Goal: Task Accomplishment & Management: Complete application form

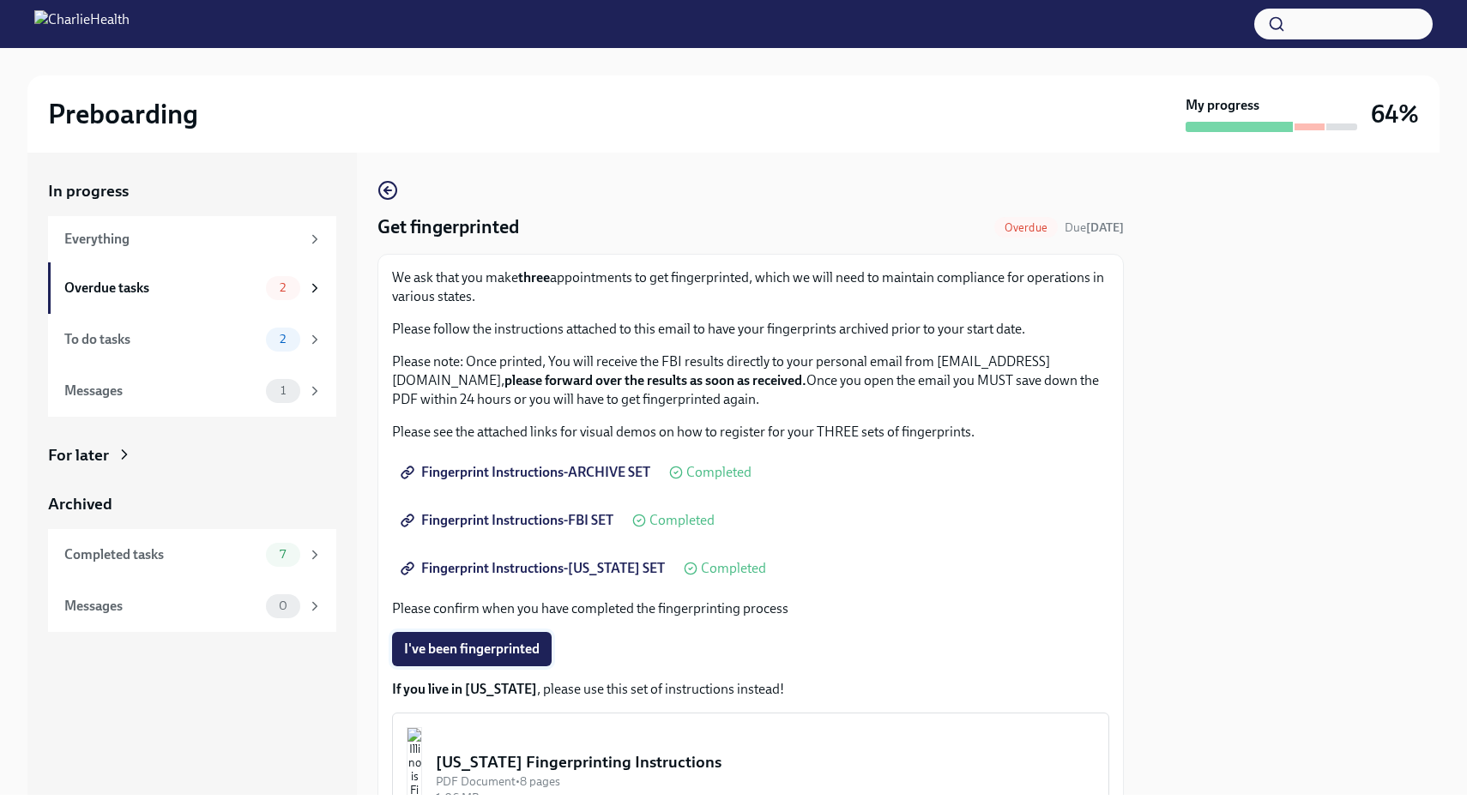
click at [490, 638] on button "I've been fingerprinted" at bounding box center [472, 649] width 160 height 35
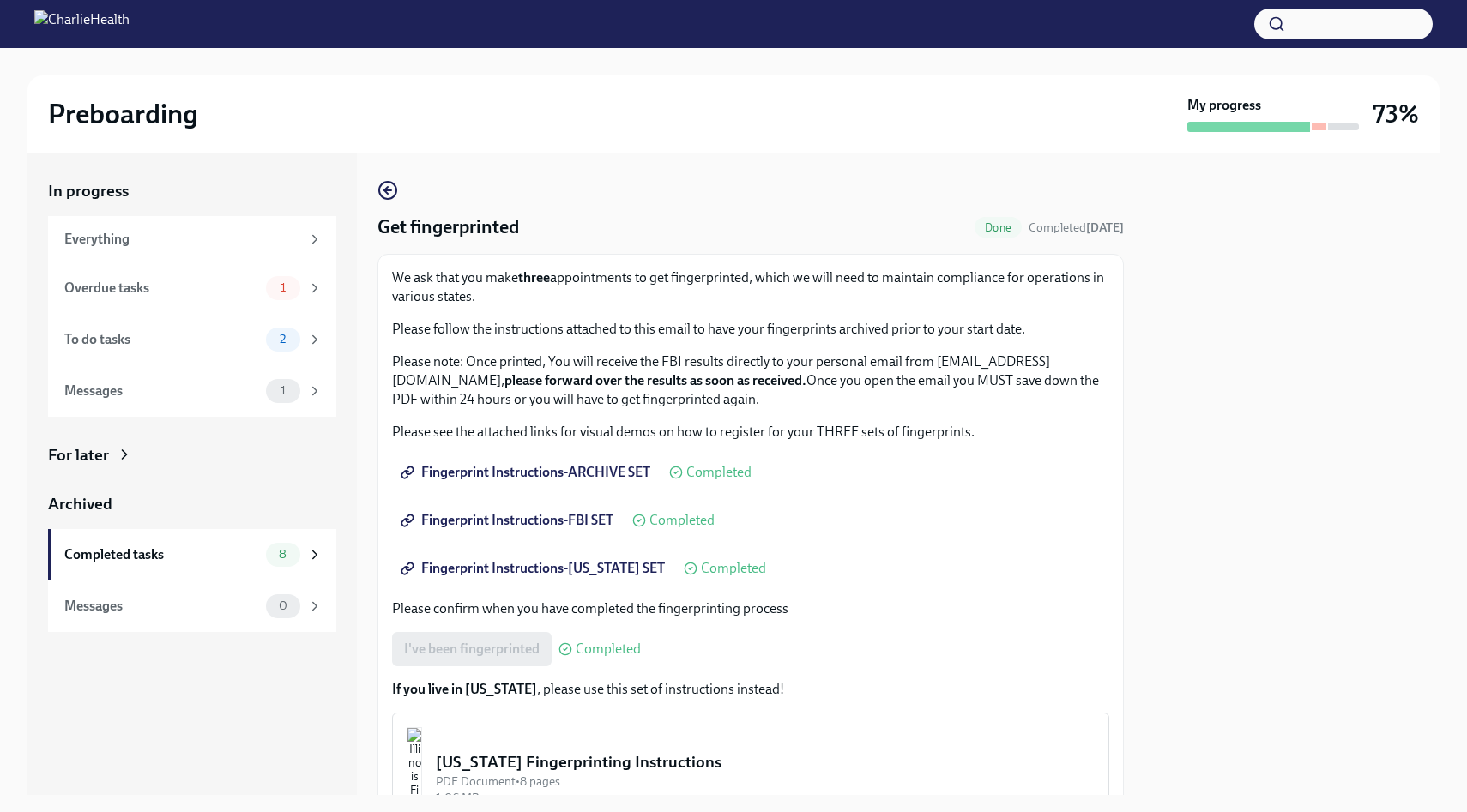
scroll to position [174, 0]
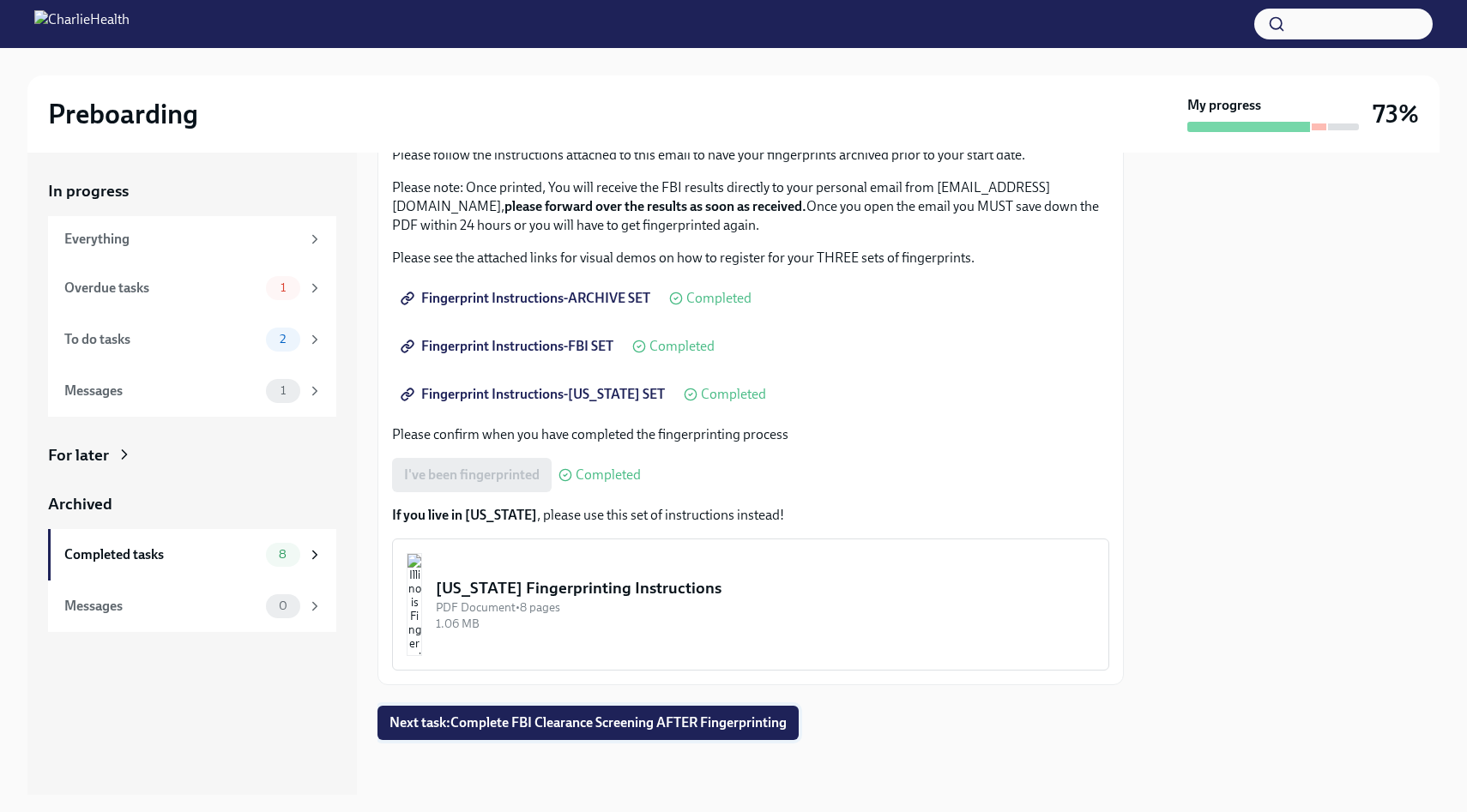
click at [567, 728] on span "Next task : Complete FBI Clearance Screening AFTER Fingerprinting" at bounding box center [588, 723] width 397 height 17
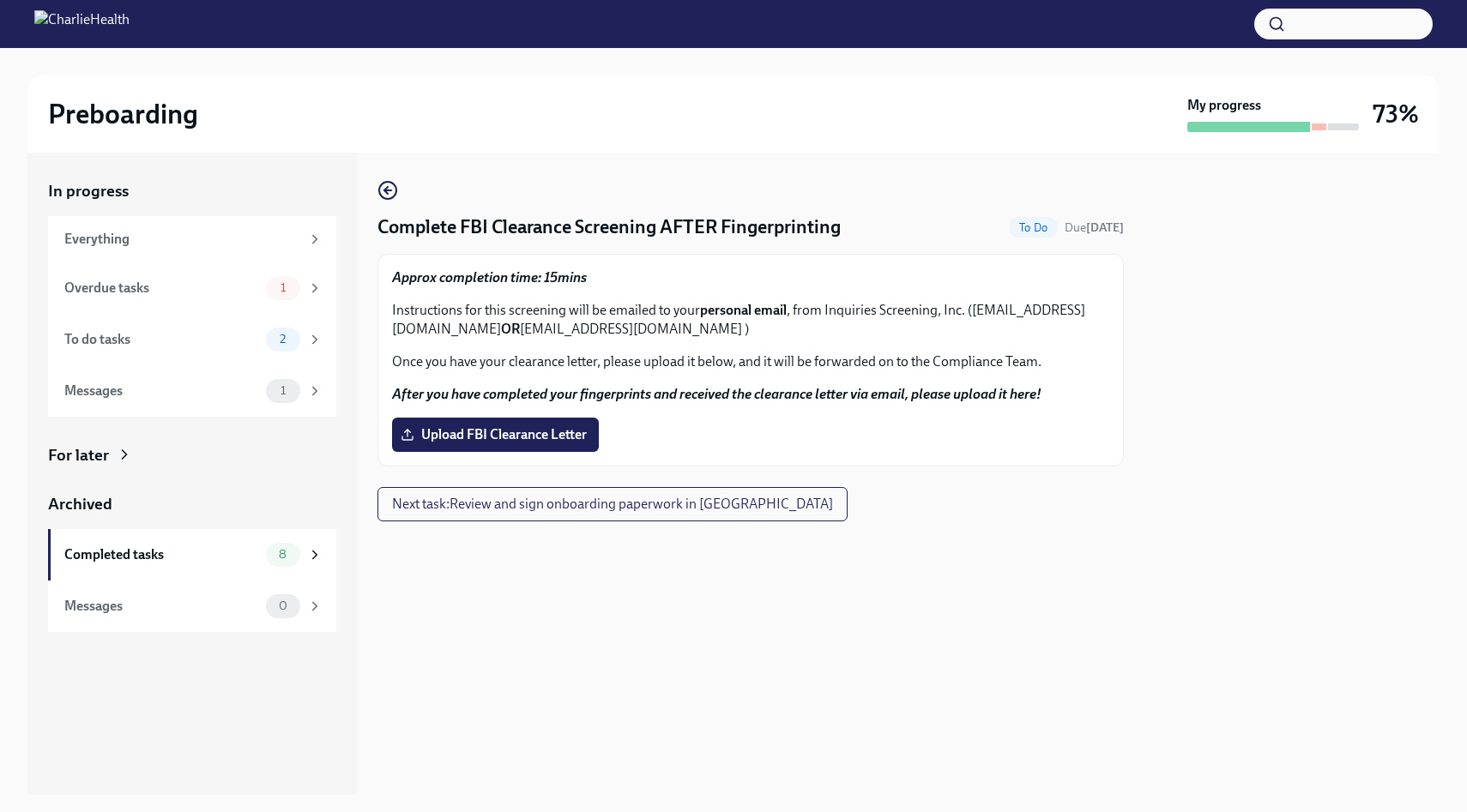
click at [513, 398] on strong "After you have completed your fingerprints and received the clearance letter vi…" at bounding box center [717, 394] width 649 height 16
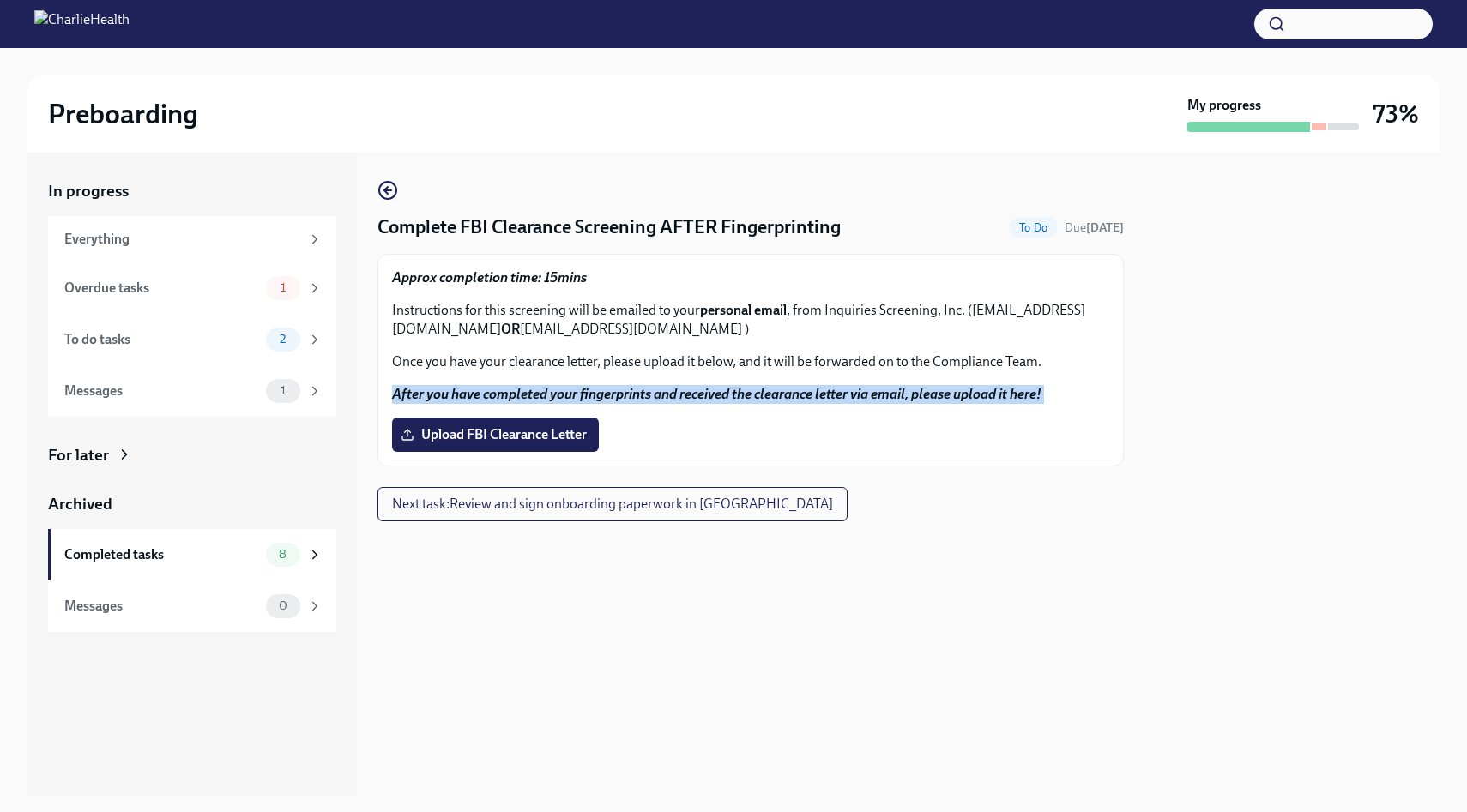
click at [513, 398] on strong "After you have completed your fingerprints and received the clearance letter vi…" at bounding box center [717, 394] width 649 height 16
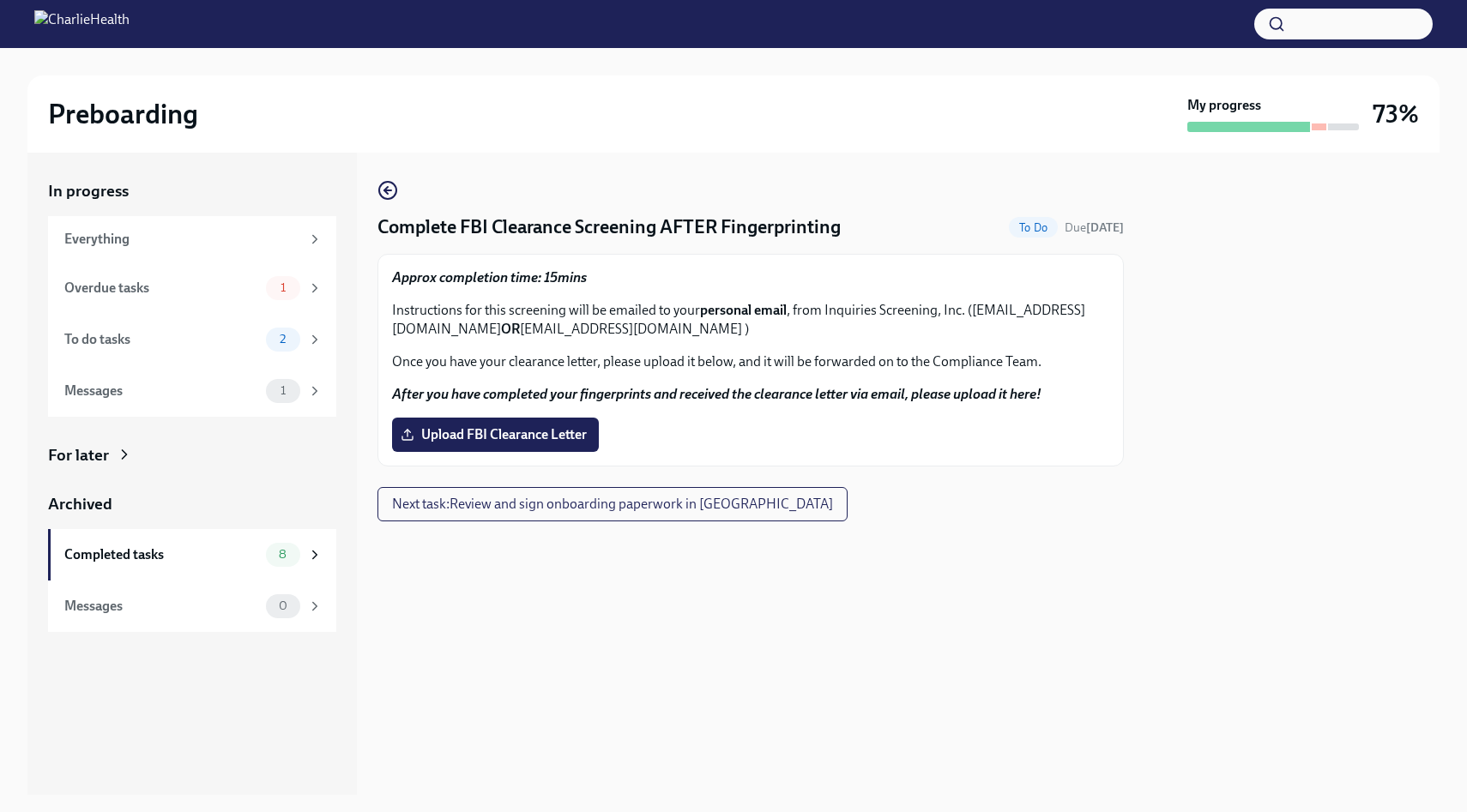
click at [550, 392] on strong "After you have completed your fingerprints and received the clearance letter vi…" at bounding box center [717, 394] width 649 height 16
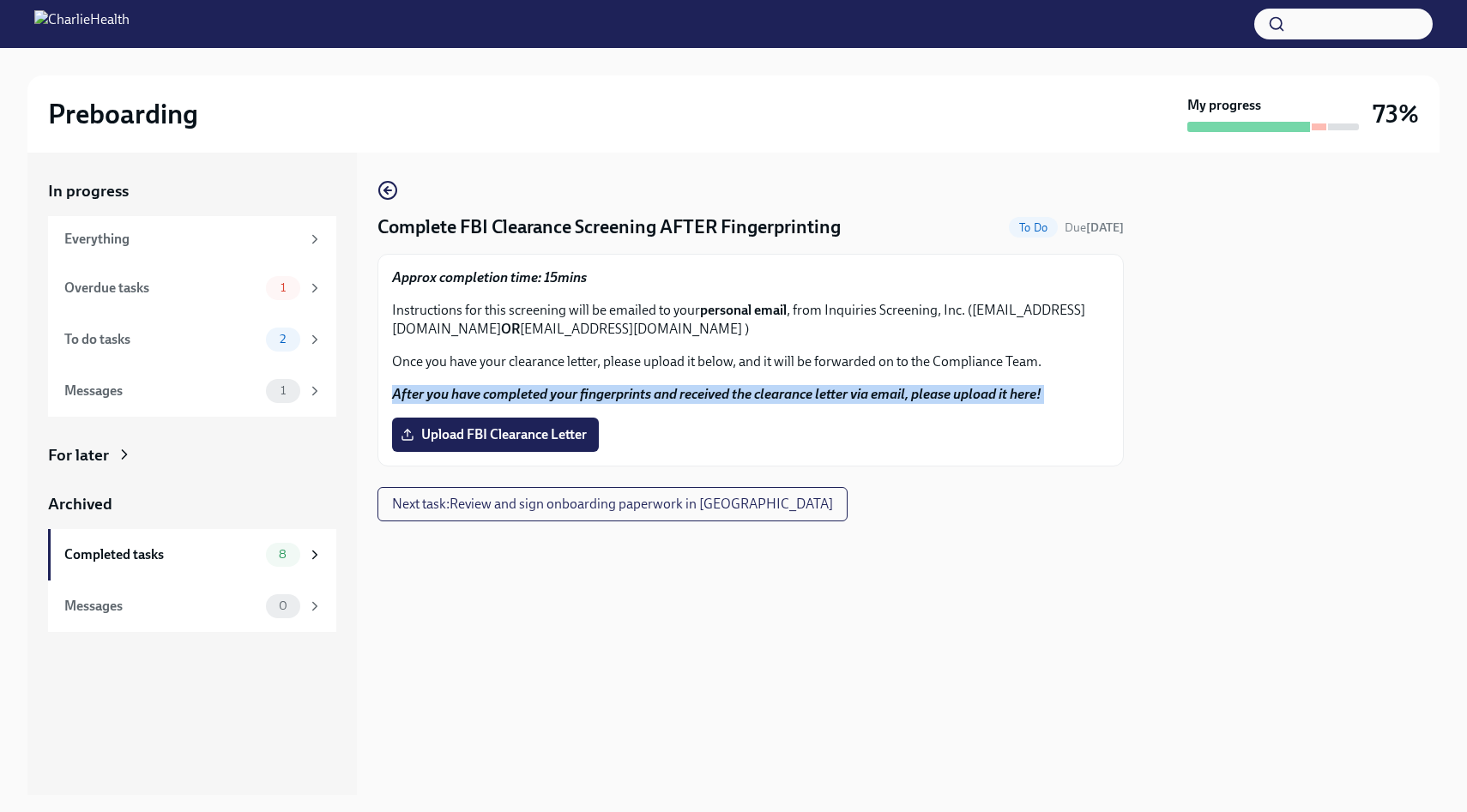
click at [550, 392] on strong "After you have completed your fingerprints and received the clearance letter vi…" at bounding box center [717, 394] width 649 height 16
click at [580, 384] on div "Approx completion time: 15mins Instructions for this screening will be emailed …" at bounding box center [751, 361] width 718 height 183
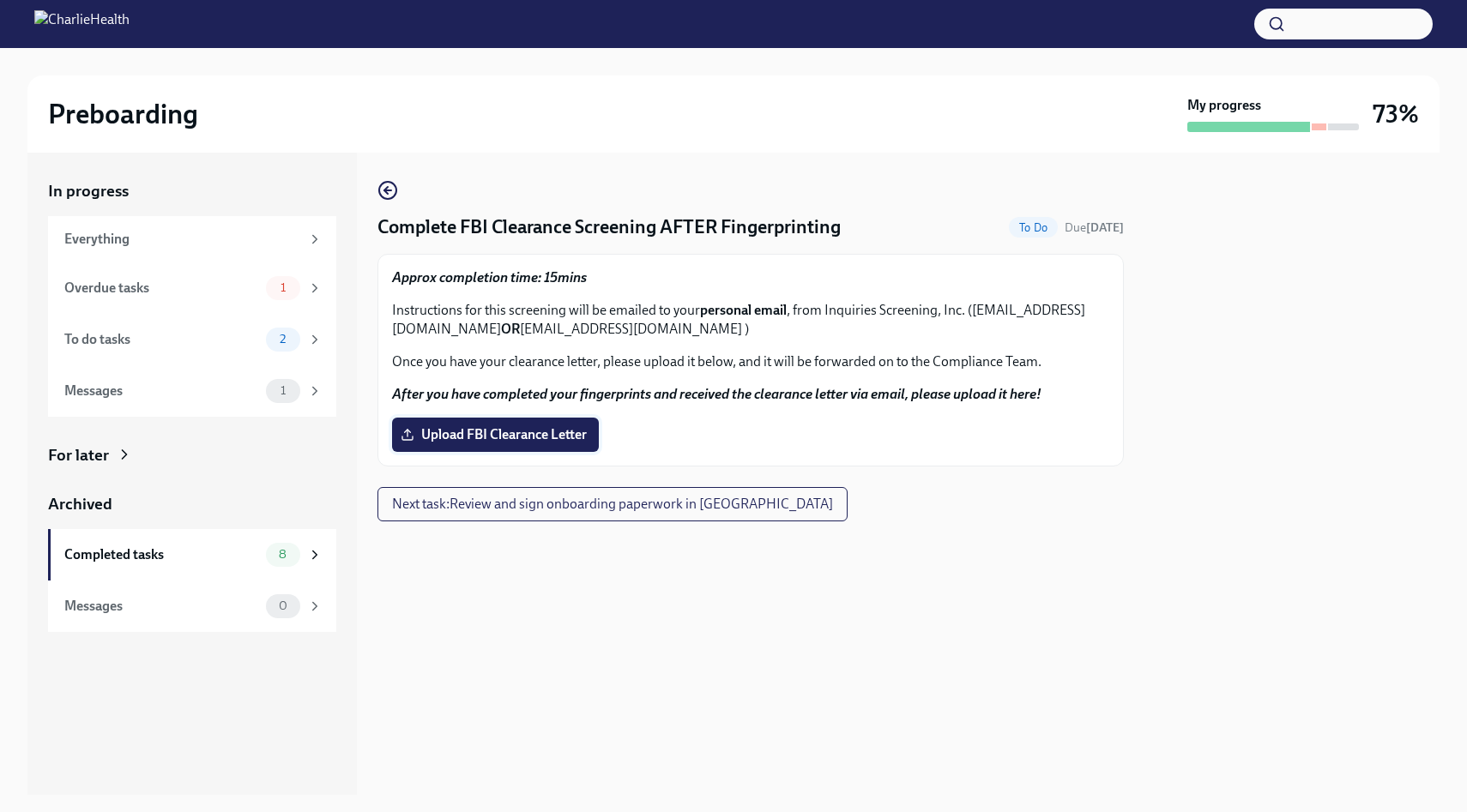
click at [484, 440] on span "Upload FBI Clearance Letter" at bounding box center [495, 434] width 183 height 17
click at [0, 0] on input "Upload FBI Clearance Letter" at bounding box center [0, 0] width 0 height 0
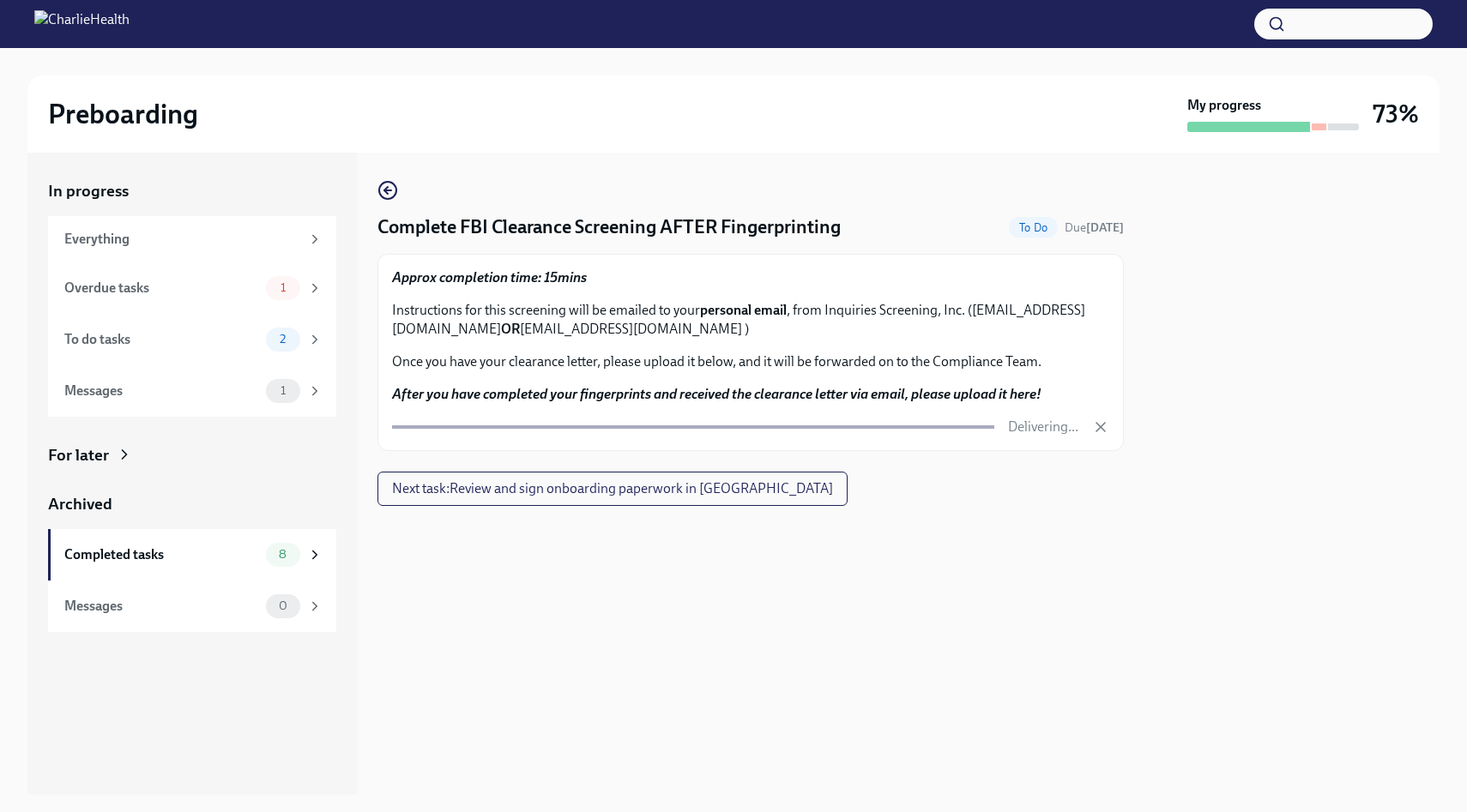
click at [452, 495] on span "Next task : Review and sign onboarding paperwork in [GEOGRAPHIC_DATA]" at bounding box center [612, 489] width 441 height 17
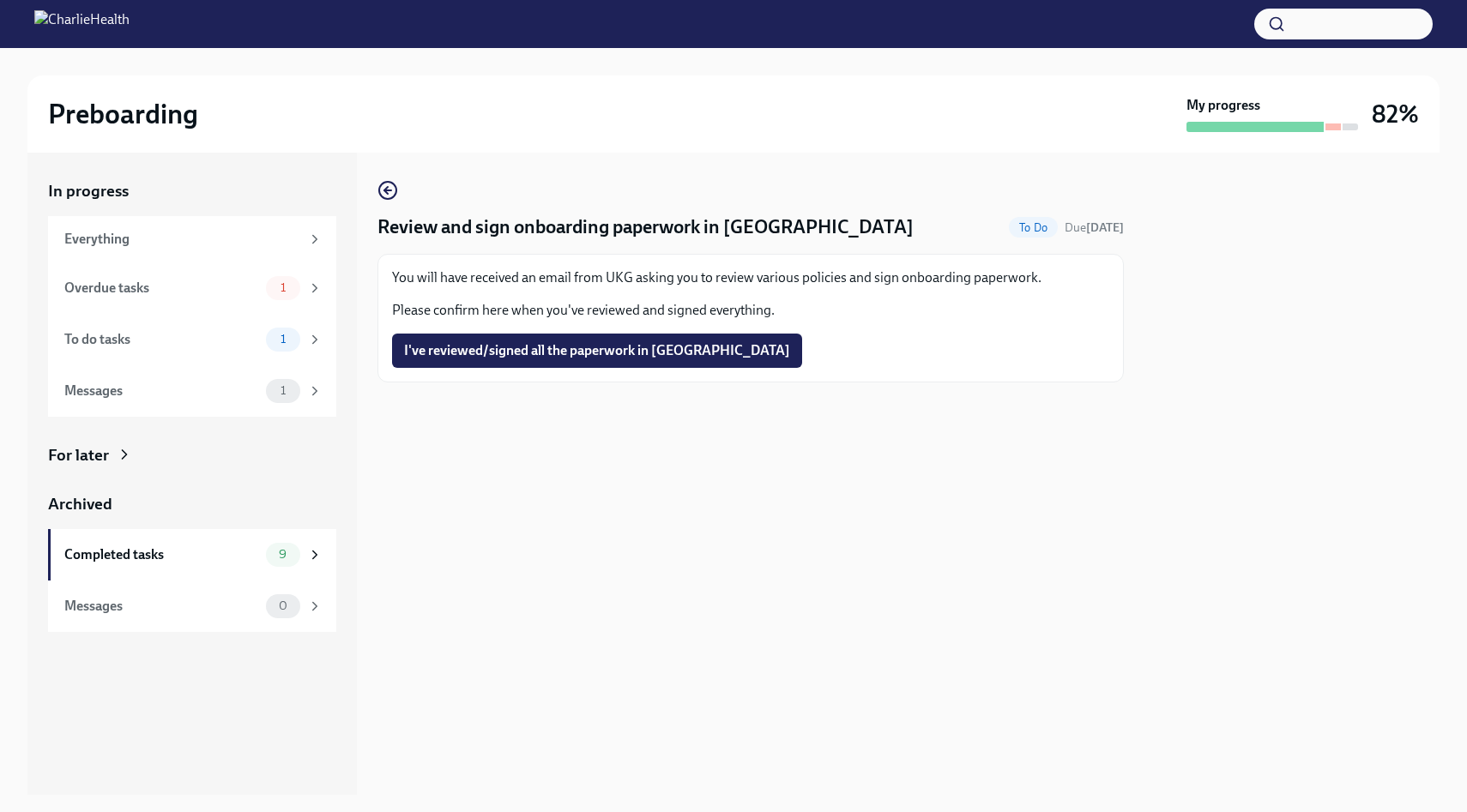
click at [481, 344] on span "I've reviewed/signed all the paperwork in [GEOGRAPHIC_DATA]" at bounding box center [597, 351] width 386 height 17
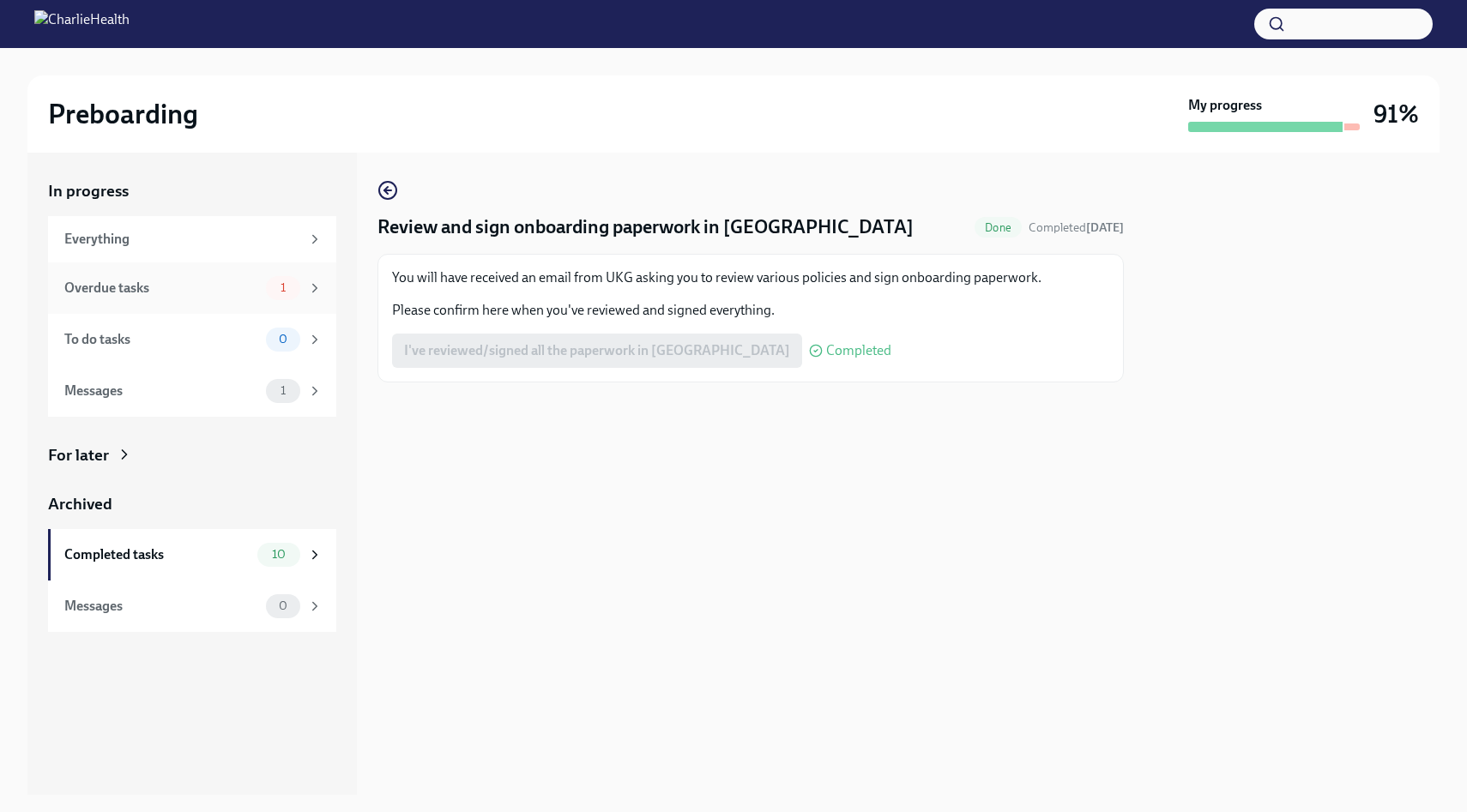
click at [240, 276] on div "Overdue tasks 1" at bounding box center [193, 288] width 258 height 24
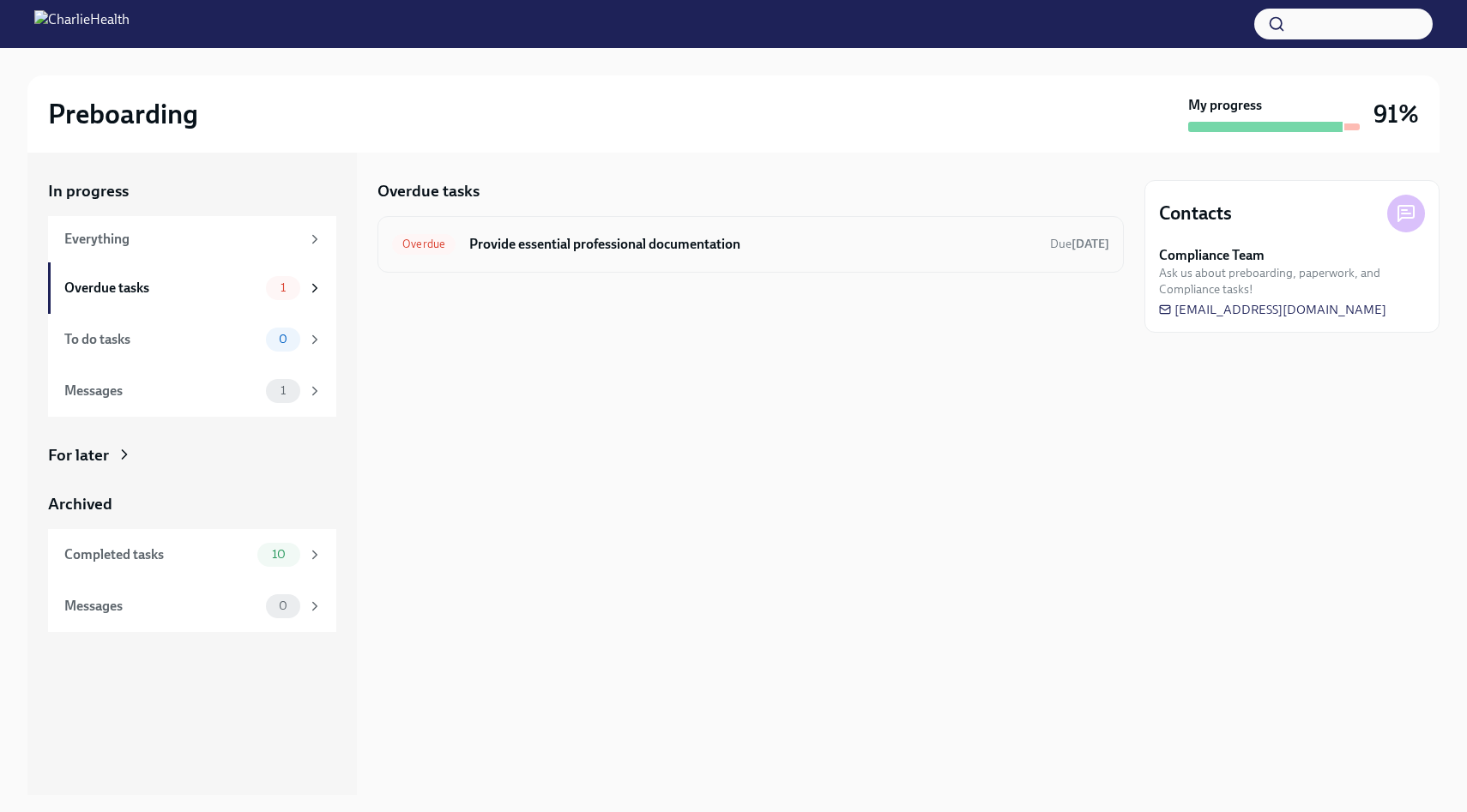
click at [392, 238] on span "Overdue" at bounding box center [424, 244] width 64 height 13
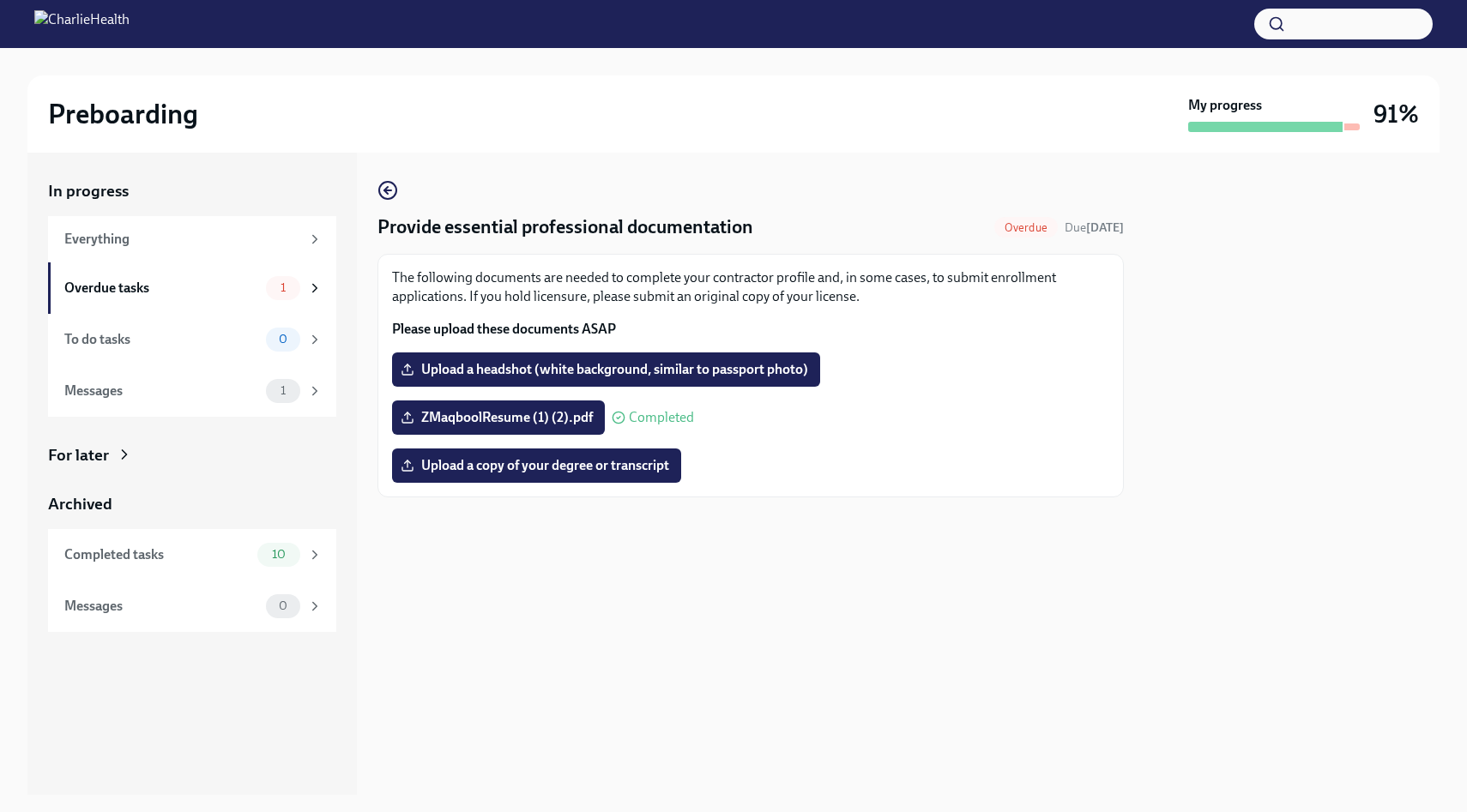
click at [534, 294] on p "The following documents are needed to complete your contractor profile and, in …" at bounding box center [751, 288] width 718 height 38
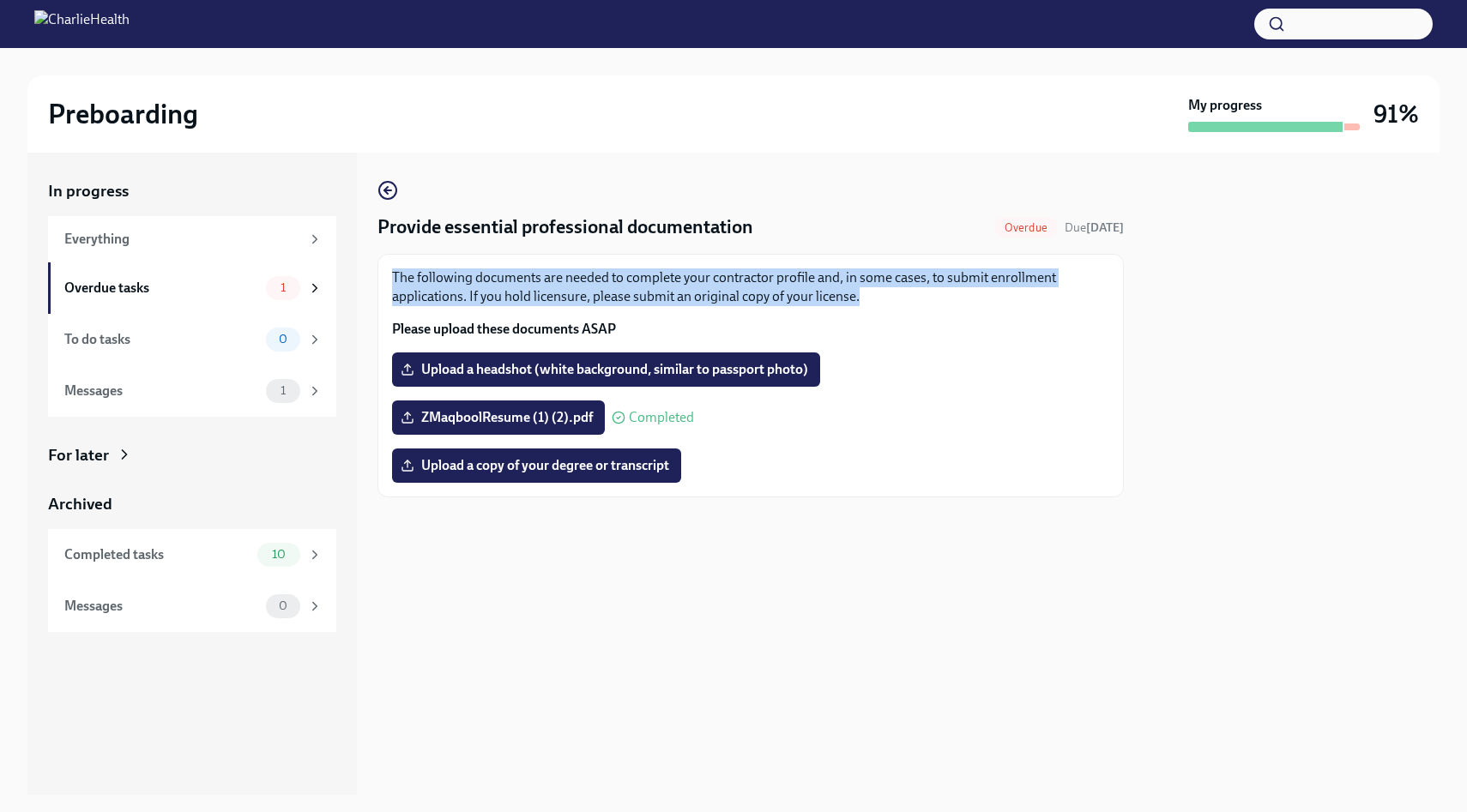
click at [534, 294] on p "The following documents are needed to complete your contractor profile and, in …" at bounding box center [751, 288] width 718 height 38
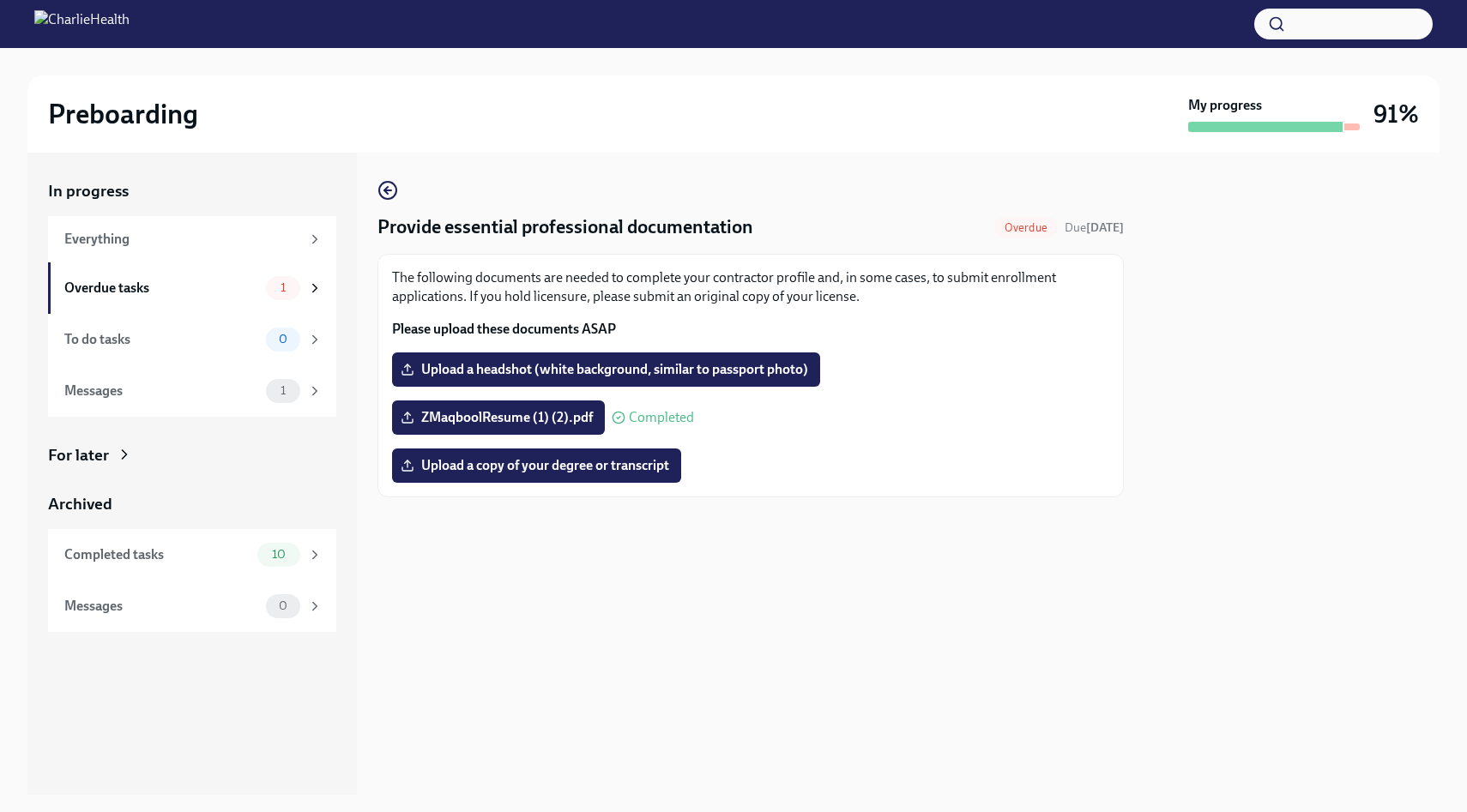
click at [580, 302] on p "The following documents are needed to complete your contractor profile and, in …" at bounding box center [751, 288] width 718 height 38
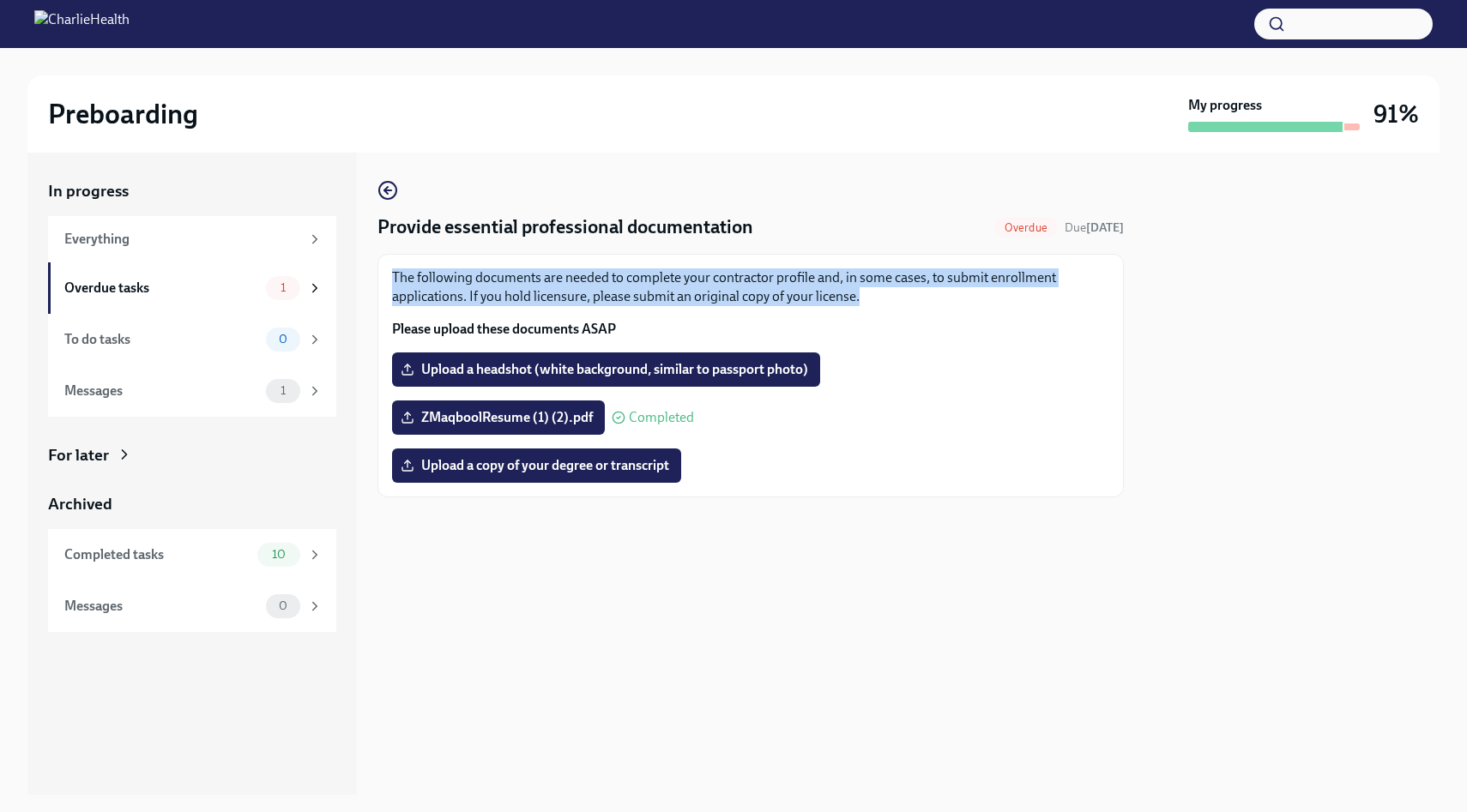
click at [580, 302] on p "The following documents are needed to complete your contractor profile and, in …" at bounding box center [751, 288] width 718 height 38
click at [634, 318] on div "The following documents are needed to complete your contractor profile and, in …" at bounding box center [751, 303] width 718 height 70
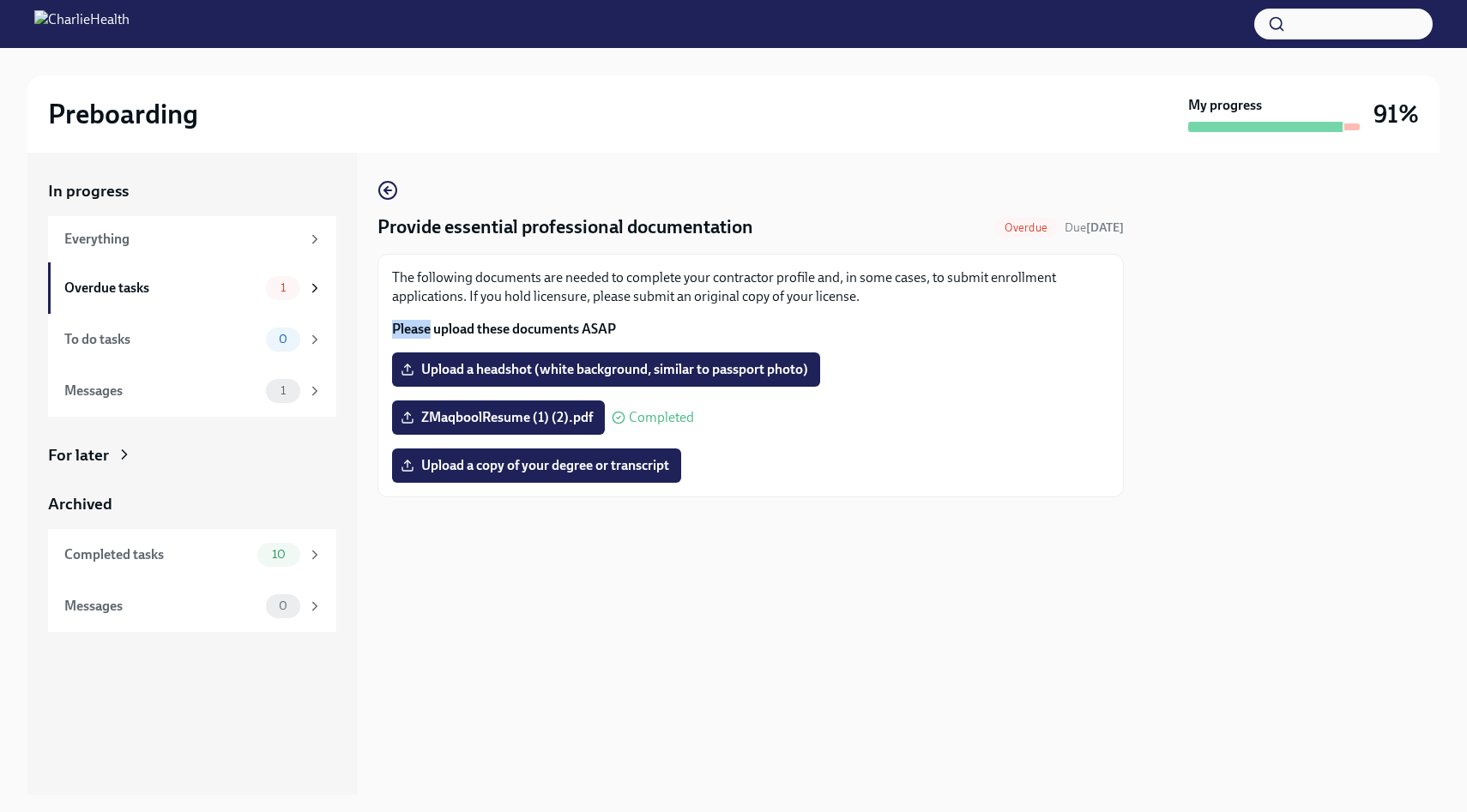
click at [634, 318] on div "The following documents are needed to complete your contractor profile and, in …" at bounding box center [751, 303] width 718 height 70
click at [662, 318] on div "The following documents are needed to complete your contractor profile and, in …" at bounding box center [751, 303] width 718 height 70
click at [595, 266] on div "The following documents are needed to complete your contractor profile and, in …" at bounding box center [751, 376] width 747 height 243
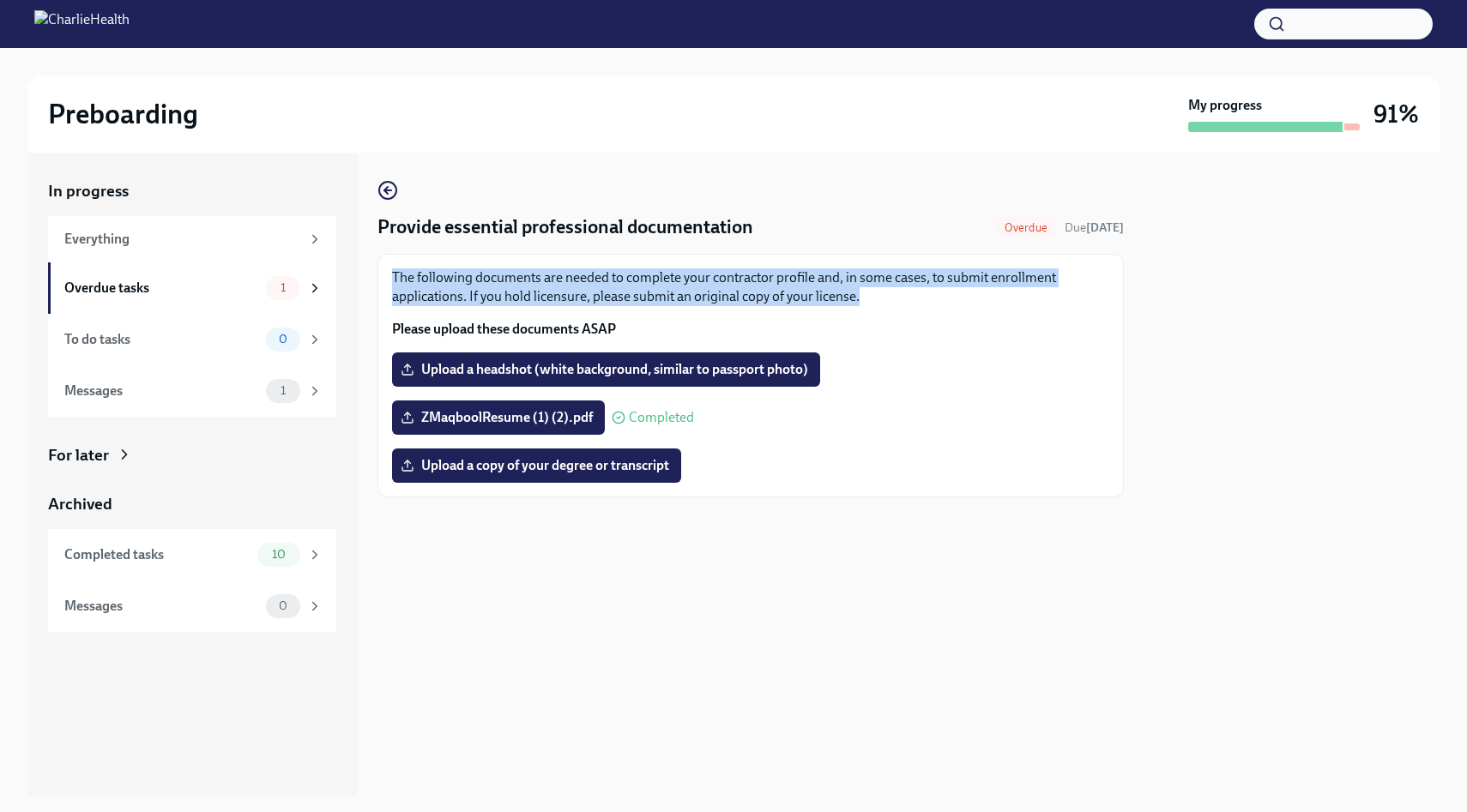
click at [595, 266] on div "The following documents are needed to complete your contractor profile and, in …" at bounding box center [751, 376] width 747 height 243
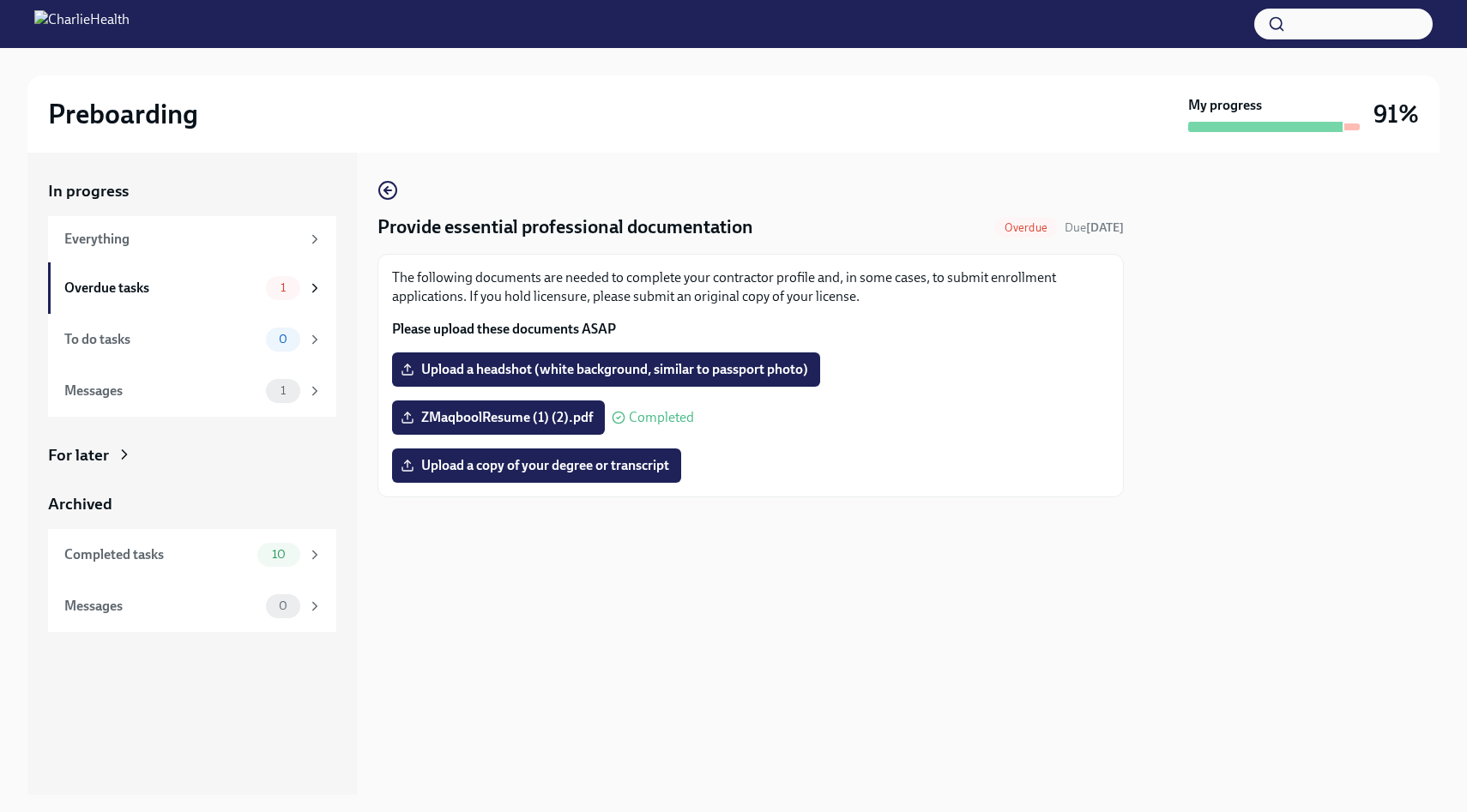
click at [630, 275] on p "The following documents are needed to complete your contractor profile and, in …" at bounding box center [751, 288] width 718 height 38
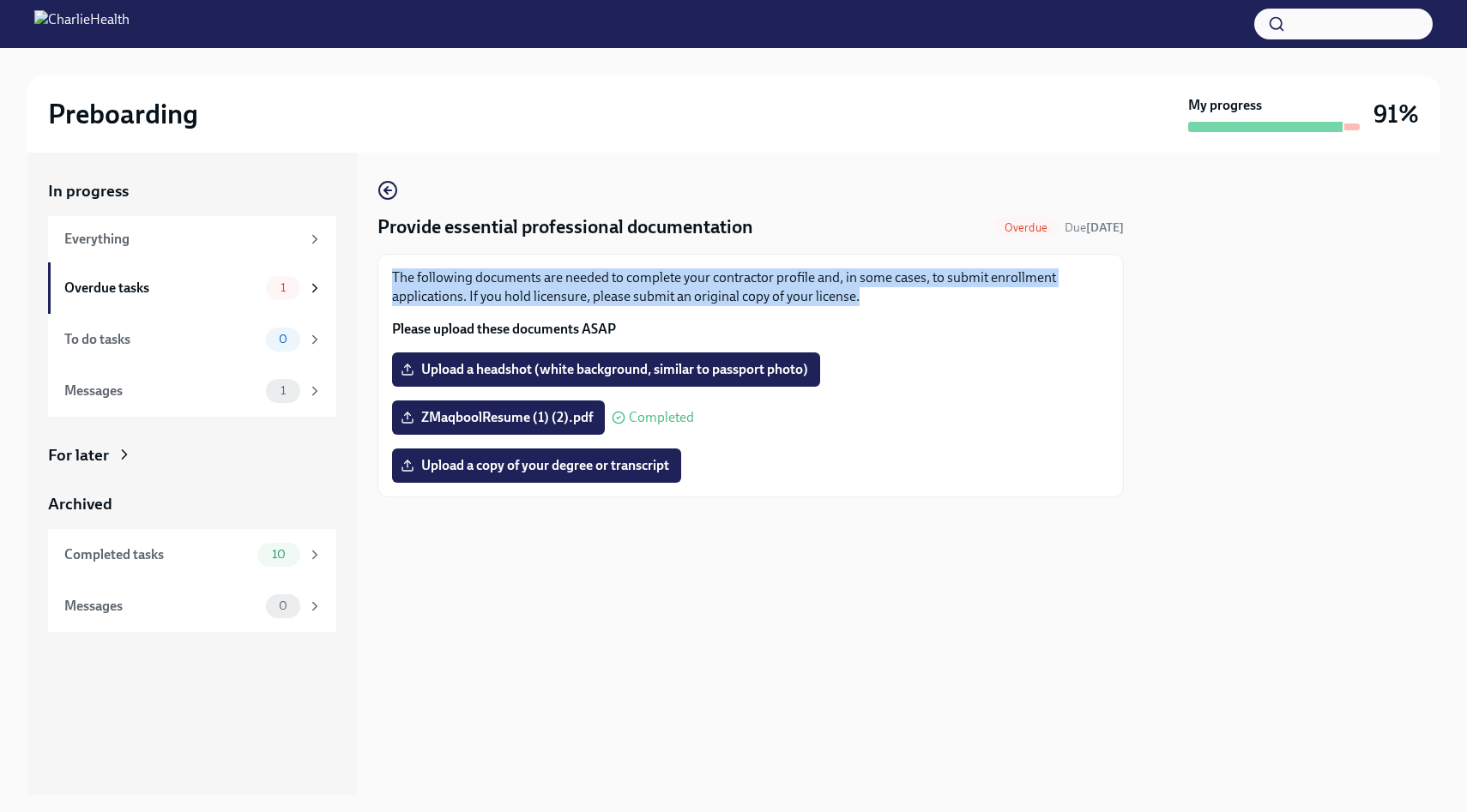
click at [630, 275] on p "The following documents are needed to complete your contractor profile and, in …" at bounding box center [751, 288] width 718 height 38
click at [620, 286] on p "The following documents are needed to complete your contractor profile and, in …" at bounding box center [751, 288] width 718 height 38
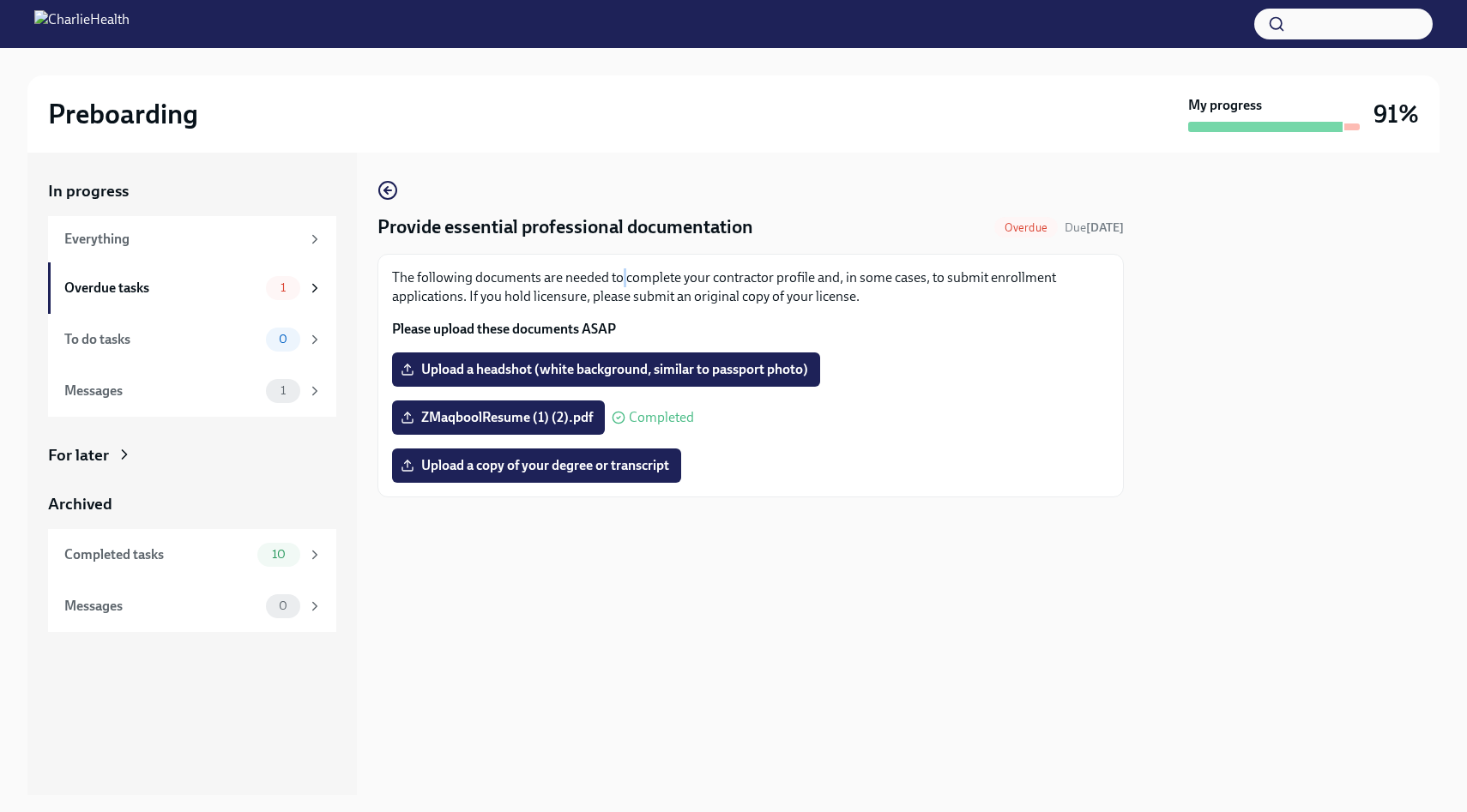
click at [620, 286] on p "The following documents are needed to complete your contractor profile and, in …" at bounding box center [751, 288] width 718 height 38
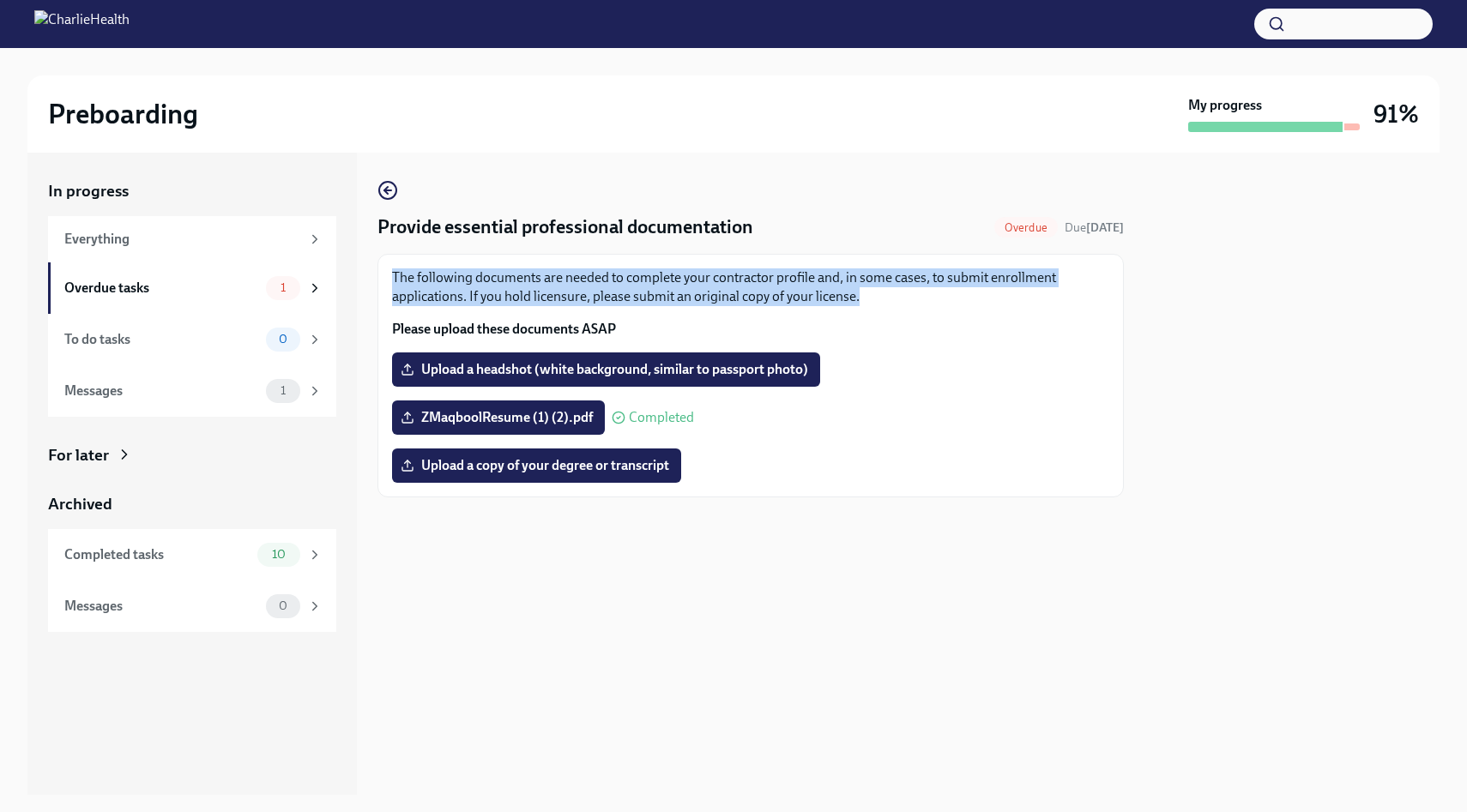
click at [620, 286] on p "The following documents are needed to complete your contractor profile and, in …" at bounding box center [751, 288] width 718 height 38
click at [641, 316] on div "The following documents are needed to complete your contractor profile and, in …" at bounding box center [751, 303] width 718 height 70
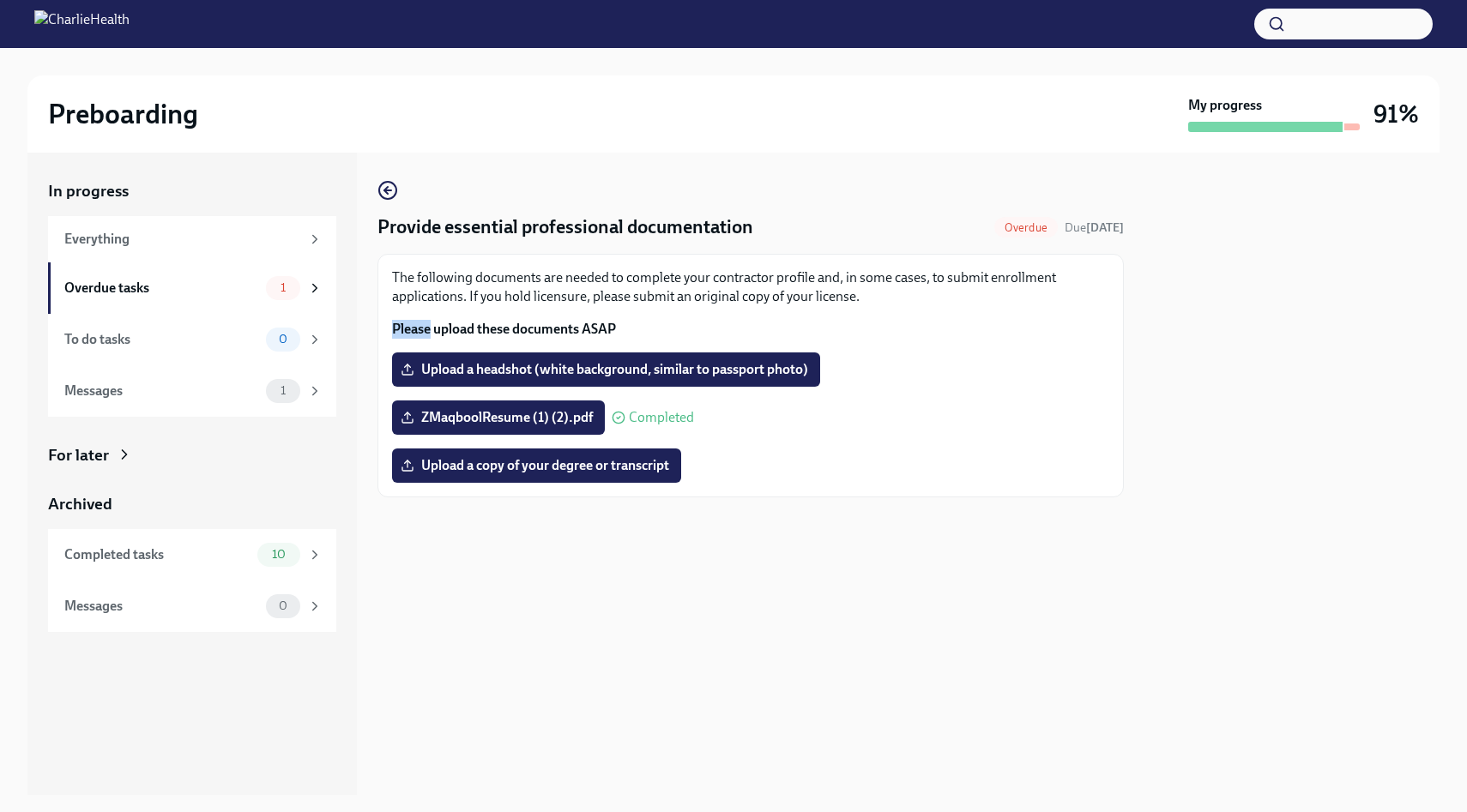
click at [641, 316] on div "The following documents are needed to complete your contractor profile and, in …" at bounding box center [751, 303] width 718 height 70
click at [672, 314] on div "The following documents are needed to complete your contractor profile and, in …" at bounding box center [751, 303] width 718 height 70
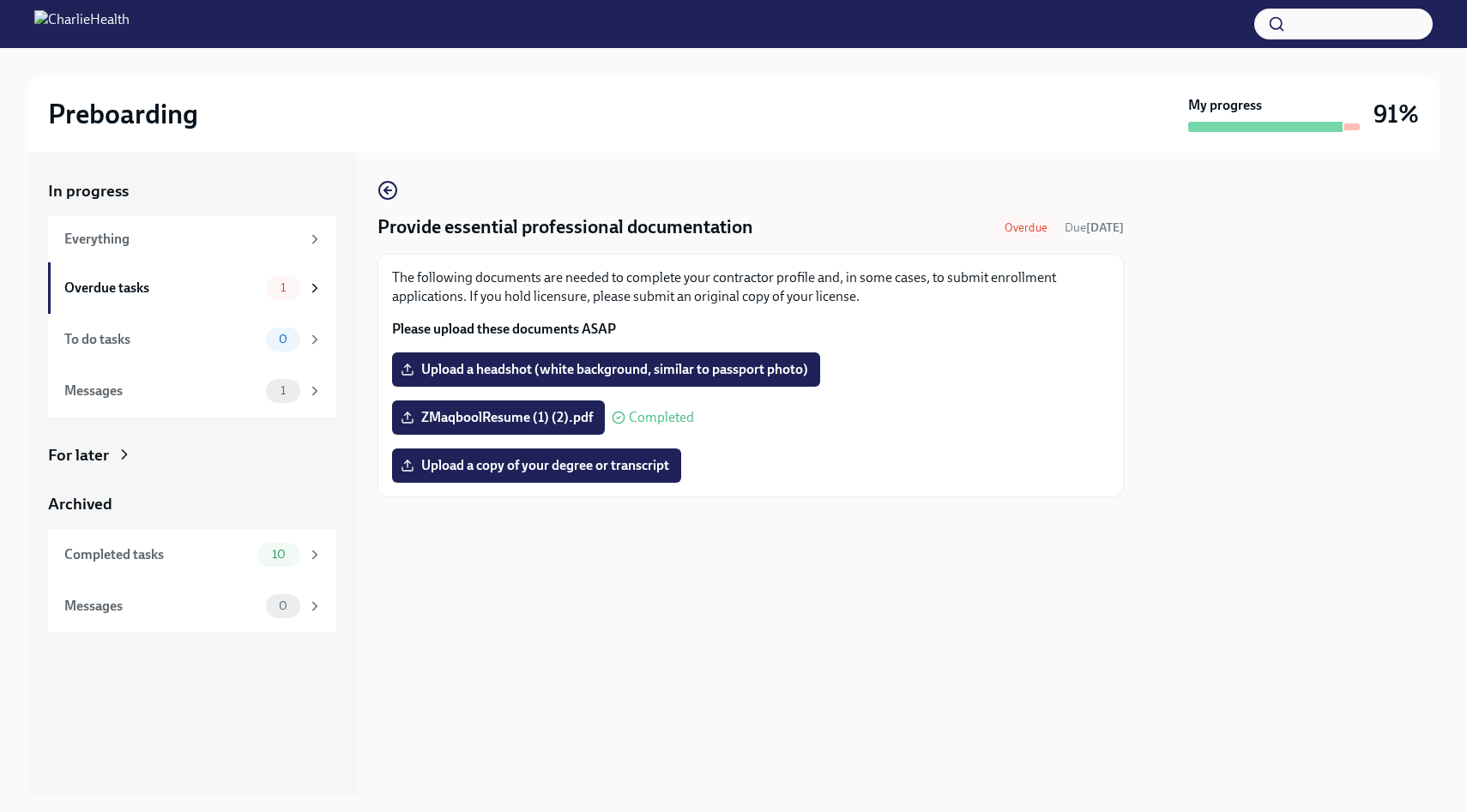
click at [707, 285] on p "The following documents are needed to complete your contractor profile and, in …" at bounding box center [751, 288] width 718 height 38
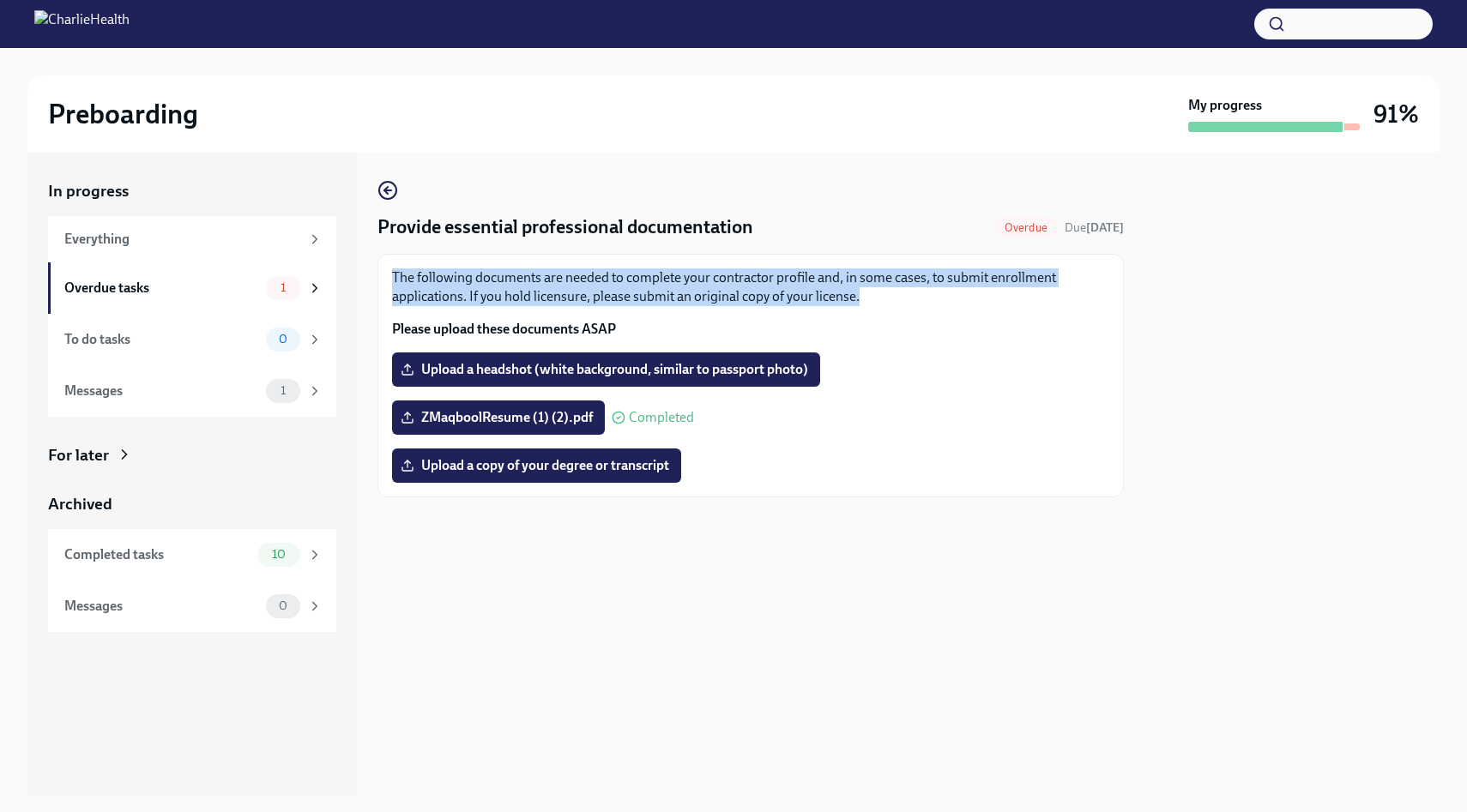
click at [707, 285] on p "The following documents are needed to complete your contractor profile and, in …" at bounding box center [751, 288] width 718 height 38
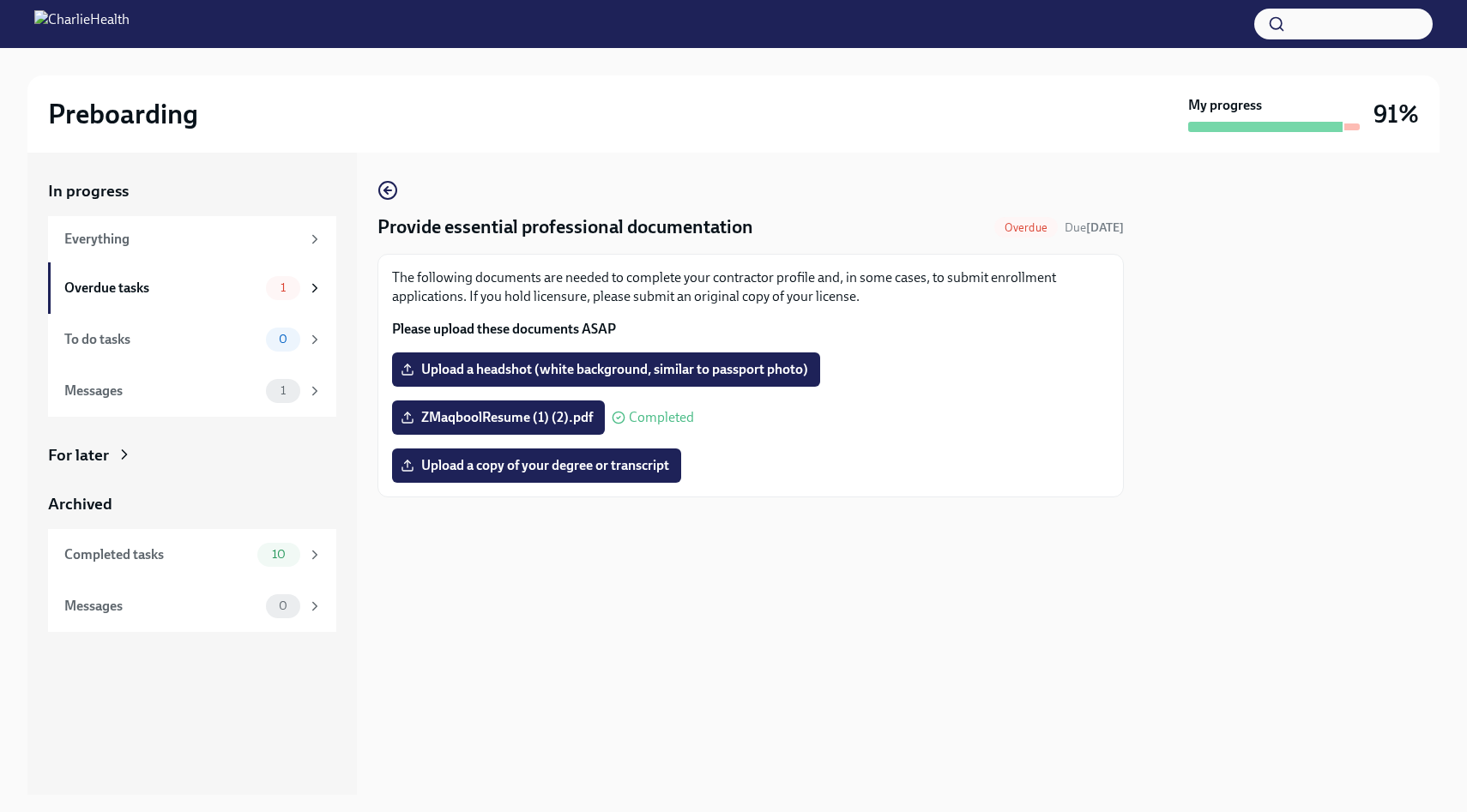
click at [743, 284] on p "The following documents are needed to complete your contractor profile and, in …" at bounding box center [751, 288] width 718 height 38
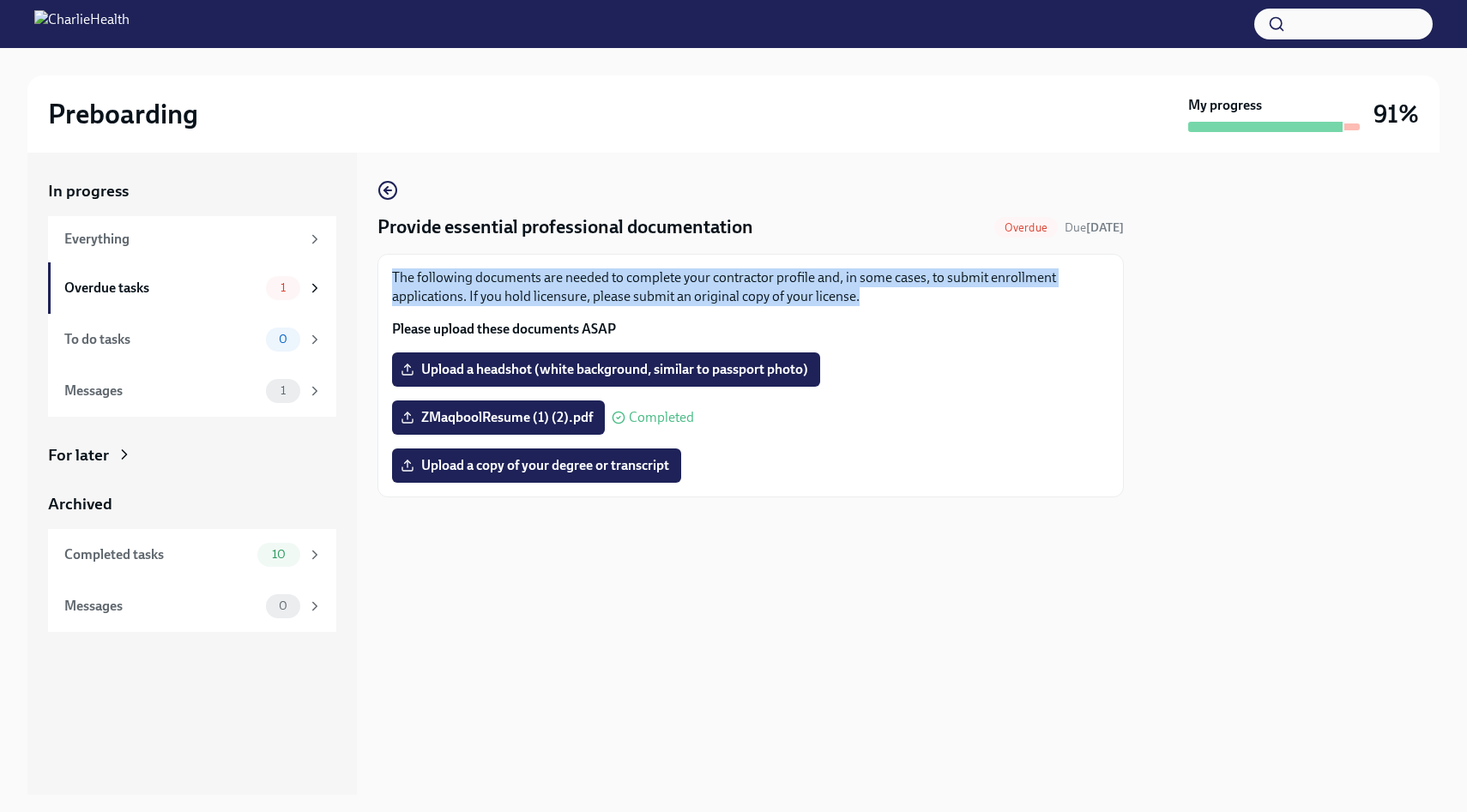
click at [743, 284] on p "The following documents are needed to complete your contractor profile and, in …" at bounding box center [751, 288] width 718 height 38
click at [765, 284] on p "The following documents are needed to complete your contractor profile and, in …" at bounding box center [751, 288] width 718 height 38
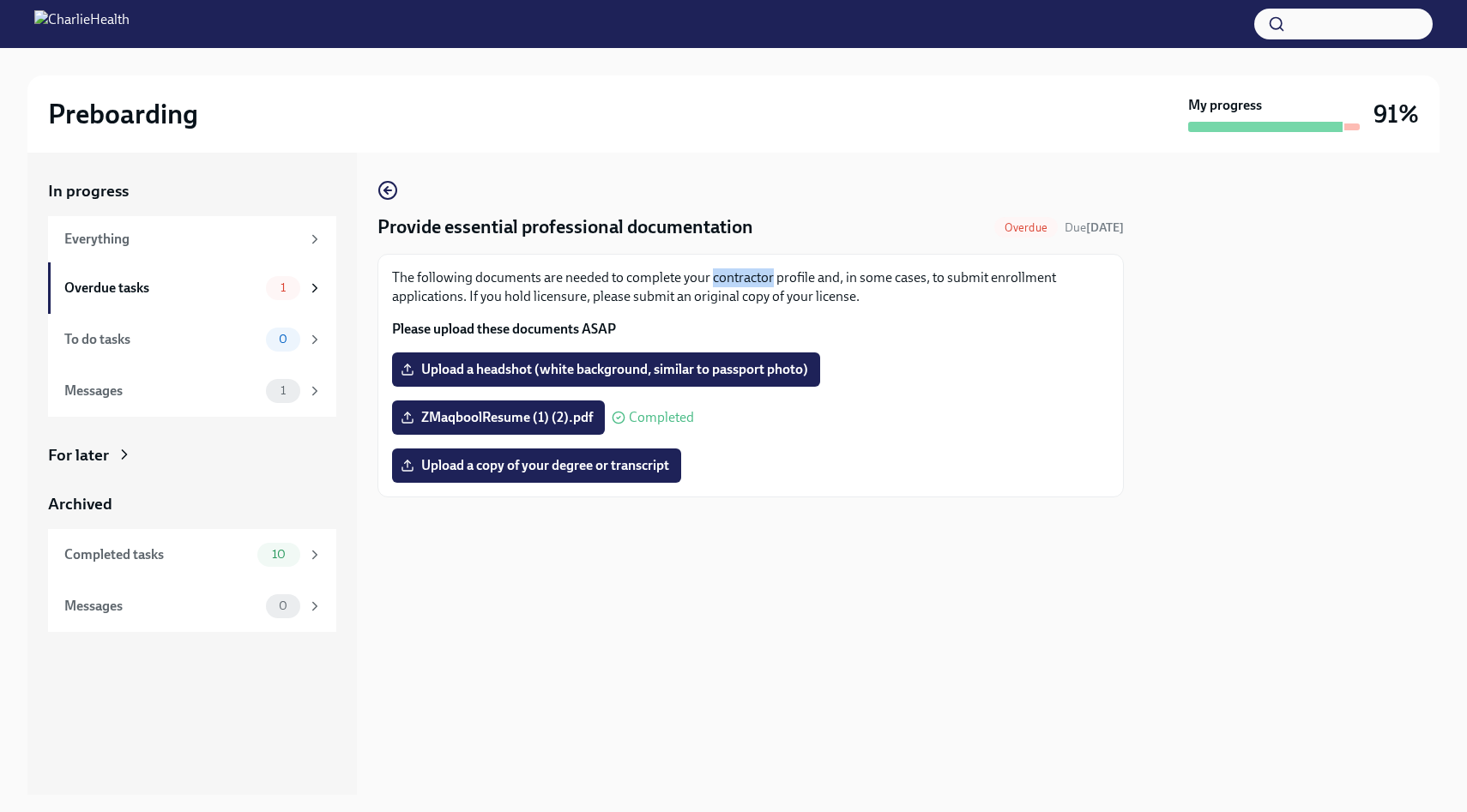
click at [765, 284] on p "The following documents are needed to complete your contractor profile and, in …" at bounding box center [751, 288] width 718 height 38
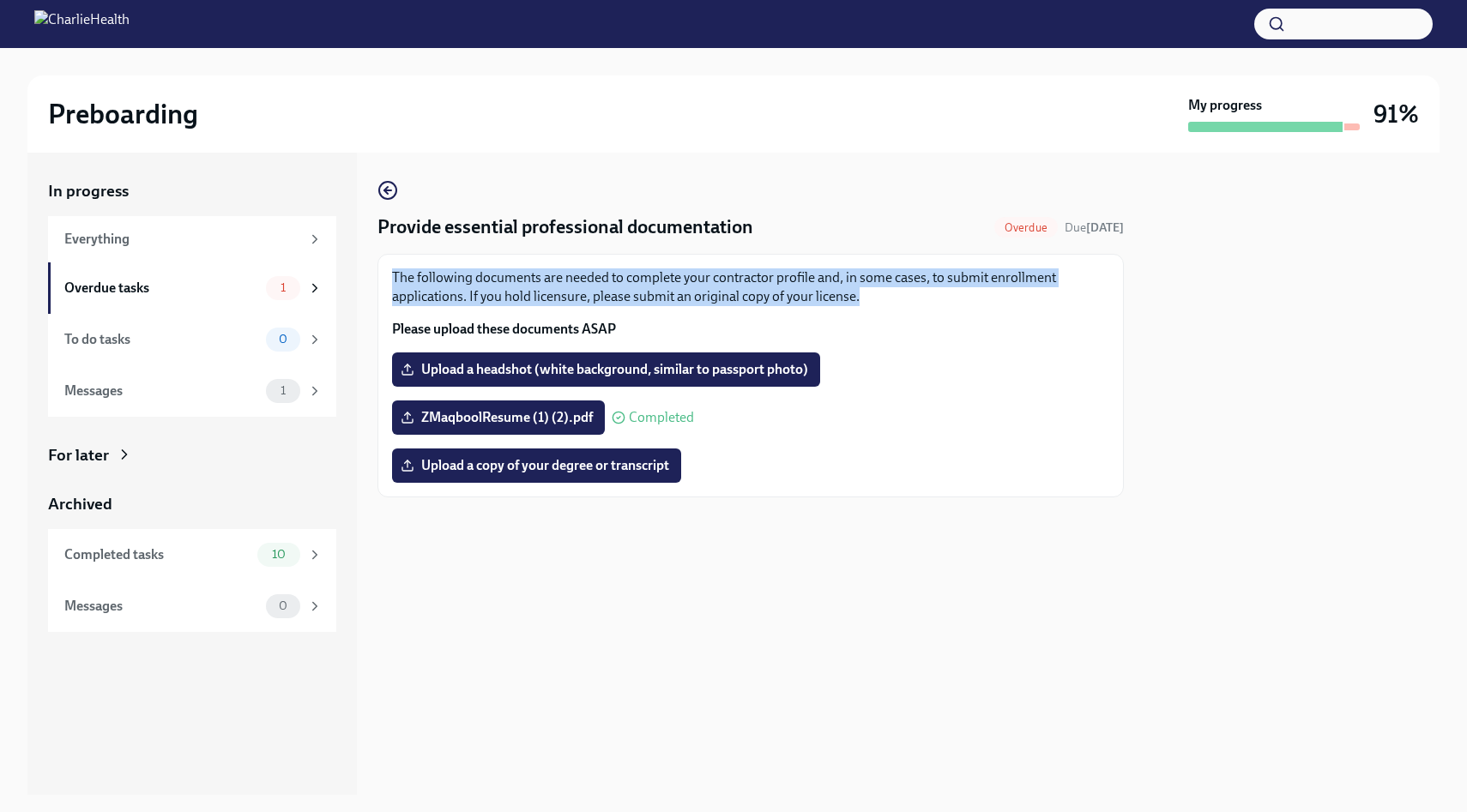
click at [765, 284] on p "The following documents are needed to complete your contractor profile and, in …" at bounding box center [751, 288] width 718 height 38
click at [796, 292] on p "The following documents are needed to complete your contractor profile and, in …" at bounding box center [751, 288] width 718 height 38
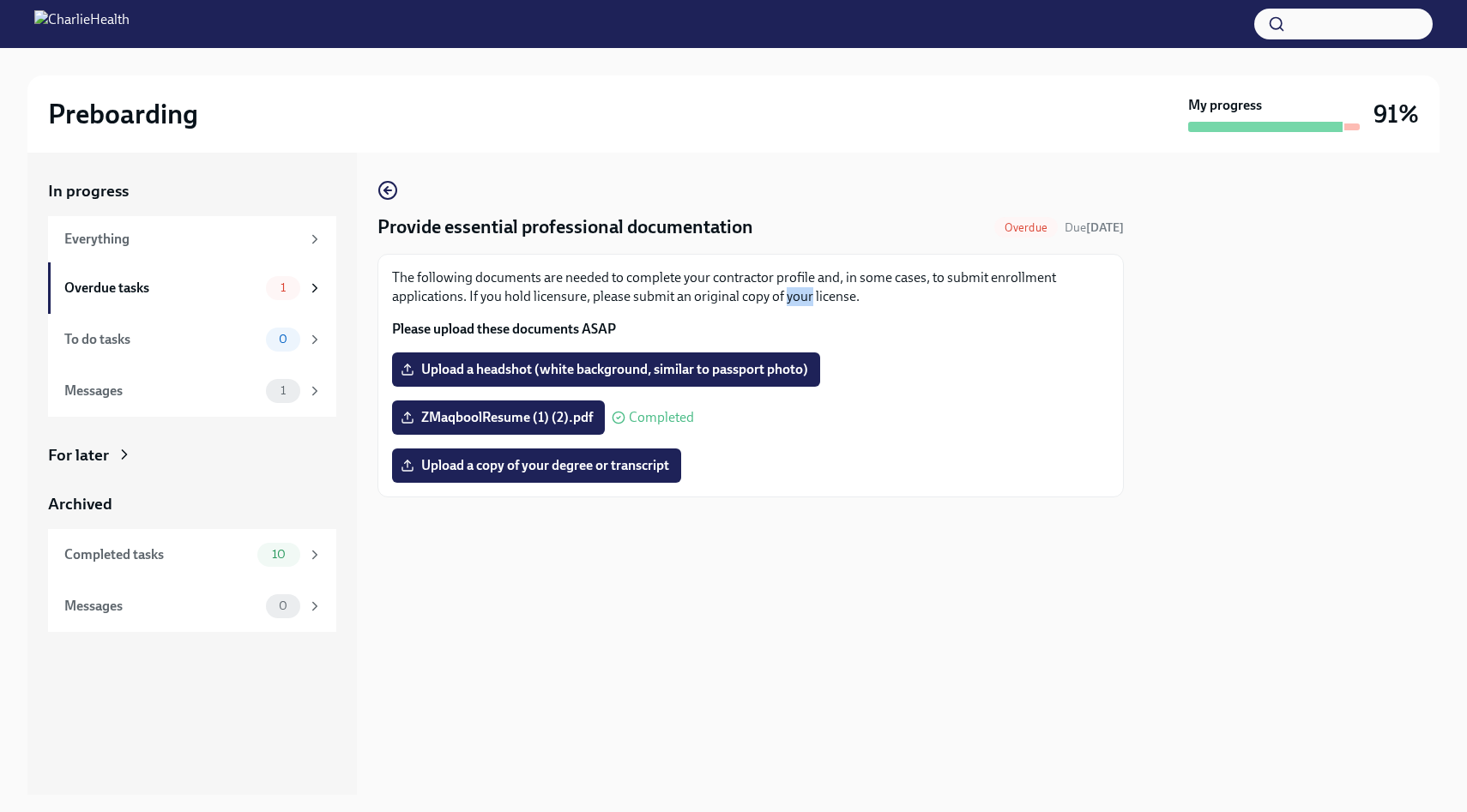
click at [796, 292] on p "The following documents are needed to complete your contractor profile and, in …" at bounding box center [751, 288] width 718 height 38
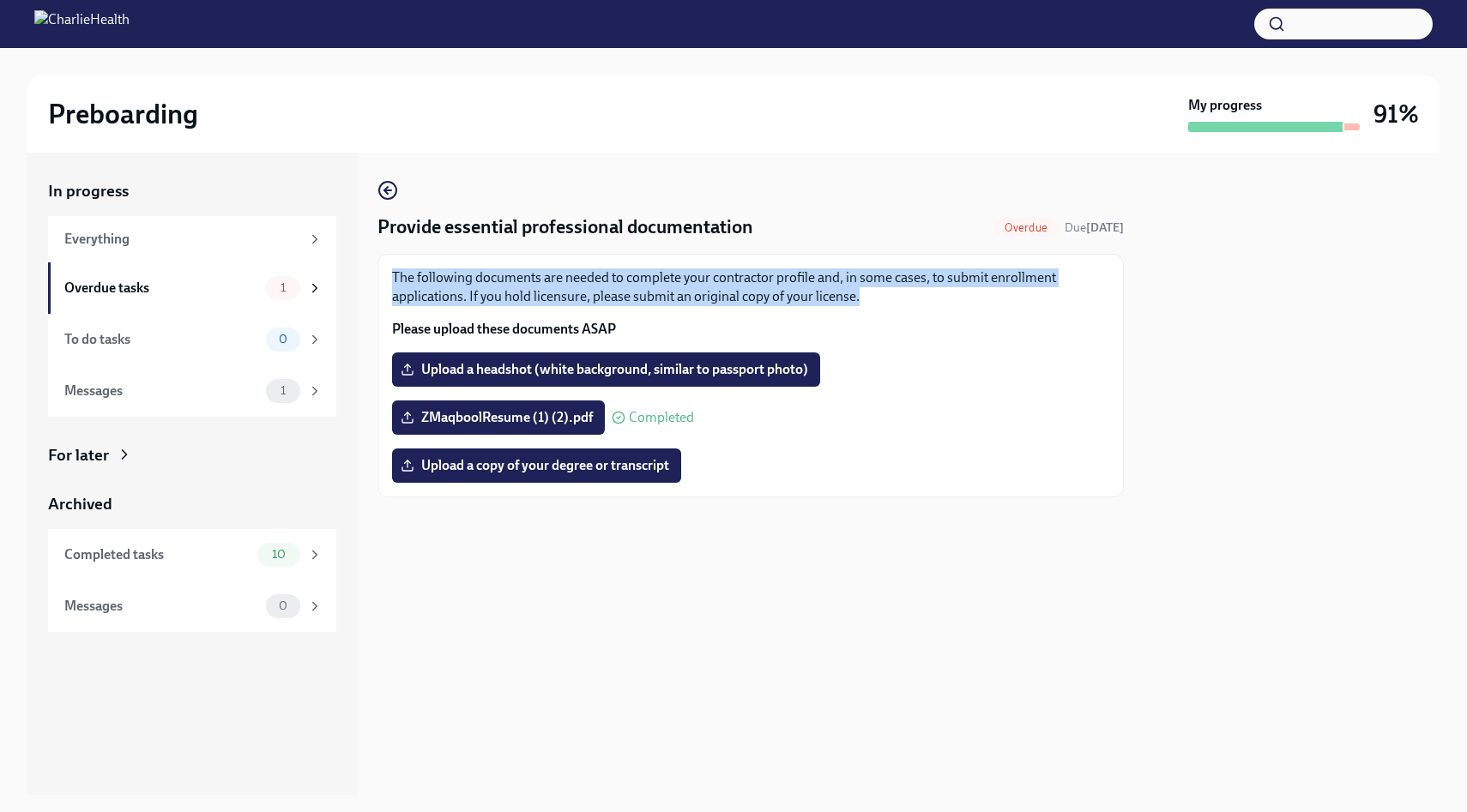
click at [796, 292] on p "The following documents are needed to complete your contractor profile and, in …" at bounding box center [751, 288] width 718 height 38
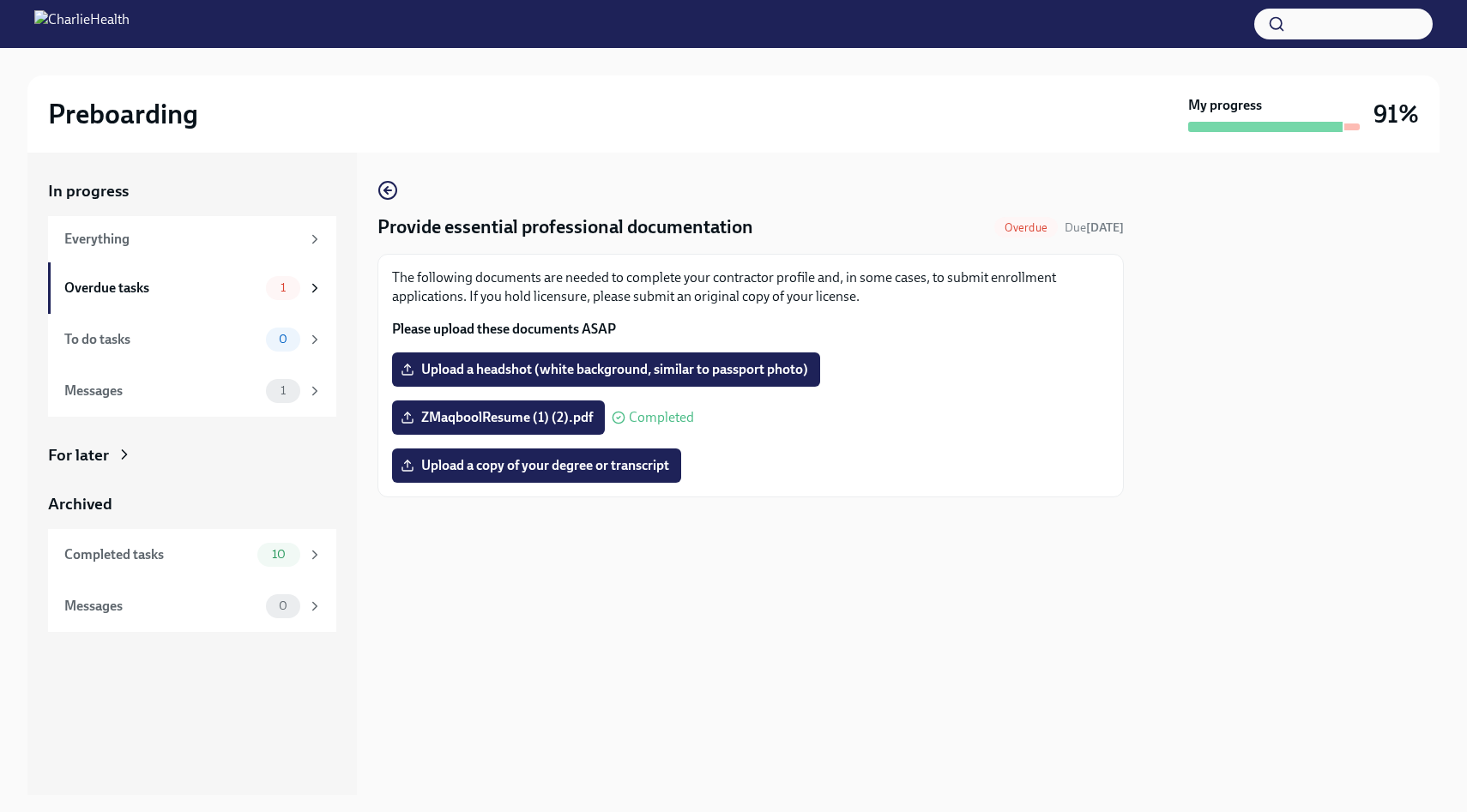
click at [820, 303] on p "The following documents are needed to complete your contractor profile and, in …" at bounding box center [751, 288] width 718 height 38
